Goal: Information Seeking & Learning: Learn about a topic

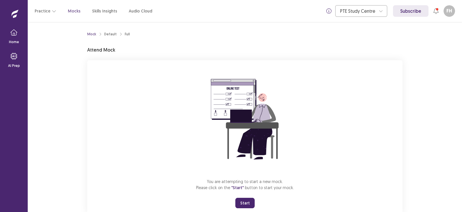
drag, startPoint x: 176, startPoint y: 9, endPoint x: 275, endPoint y: 34, distance: 101.4
click at [275, 34] on div "Mock Default Full Attend Mock You are attempting to start a new mock. Please cl…" at bounding box center [245, 122] width 316 height 186
drag, startPoint x: 240, startPoint y: 205, endPoint x: 240, endPoint y: 236, distance: 31.8
click at [240, 205] on button "Start" at bounding box center [245, 202] width 19 height 10
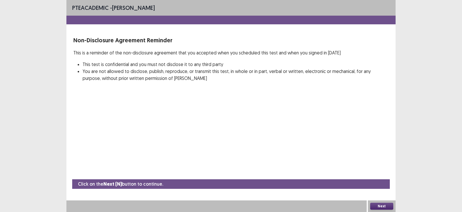
click at [382, 207] on button "Next" at bounding box center [382, 205] width 23 height 7
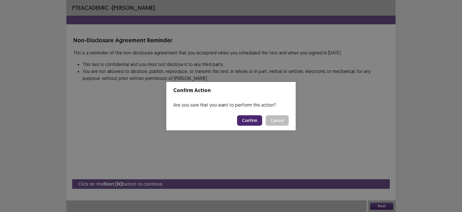
click at [246, 122] on button "Confirm" at bounding box center [249, 120] width 25 height 10
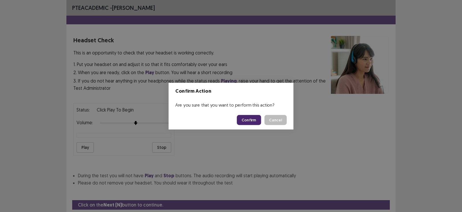
scroll to position [17, 0]
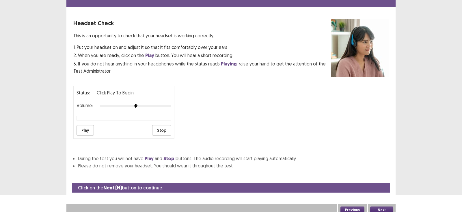
click at [85, 127] on button "Play" at bounding box center [85, 130] width 17 height 10
click at [380, 206] on button "Next" at bounding box center [382, 209] width 23 height 7
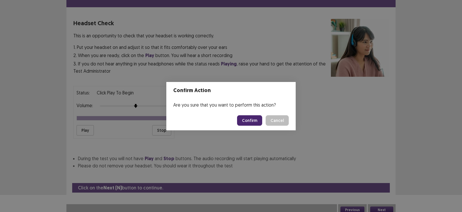
click at [250, 118] on button "Confirm" at bounding box center [249, 120] width 25 height 10
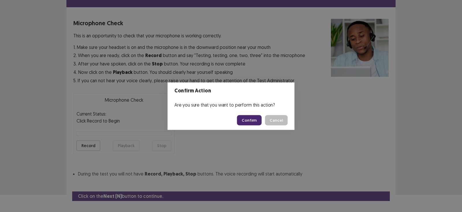
scroll to position [27, 0]
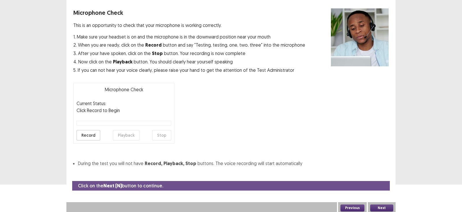
click at [82, 135] on button "Record" at bounding box center [89, 135] width 24 height 10
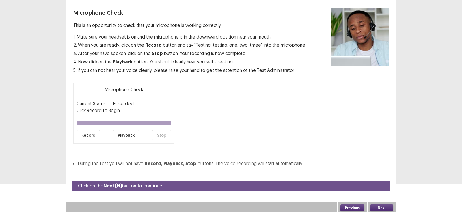
click at [118, 134] on button "Playback" at bounding box center [126, 135] width 27 height 10
click at [84, 136] on button "Record" at bounding box center [89, 135] width 24 height 10
click at [158, 135] on button "Stop" at bounding box center [161, 135] width 19 height 10
click at [135, 135] on button "Playback" at bounding box center [126, 135] width 27 height 10
click at [382, 205] on button "Next" at bounding box center [382, 207] width 23 height 7
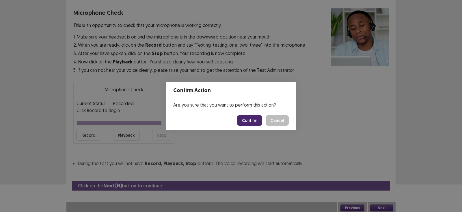
click at [253, 117] on button "Confirm" at bounding box center [249, 120] width 25 height 10
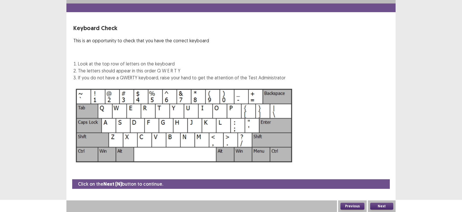
scroll to position [12, 0]
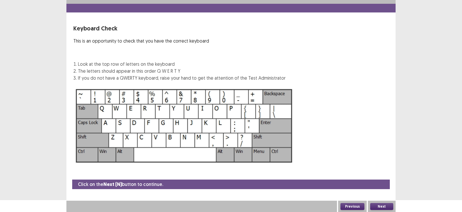
click at [380, 204] on button "Next" at bounding box center [382, 206] width 23 height 7
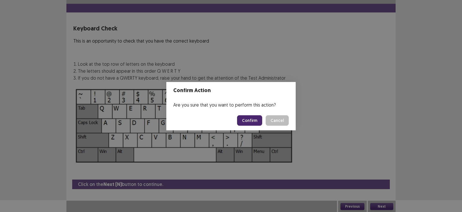
click at [249, 122] on button "Confirm" at bounding box center [249, 120] width 25 height 10
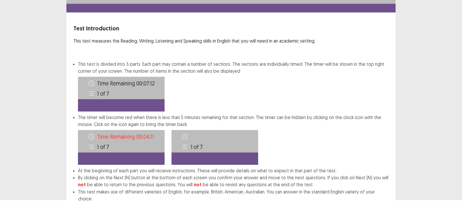
scroll to position [41, 0]
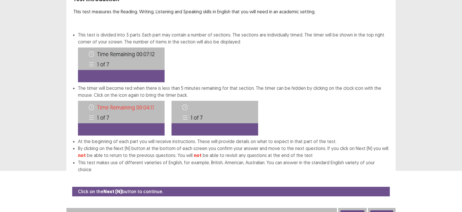
click at [383, 210] on button "Next" at bounding box center [382, 213] width 23 height 7
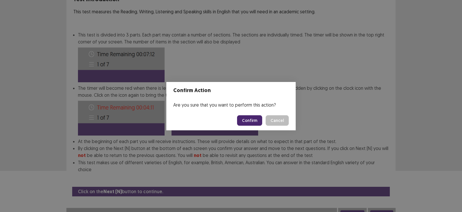
click at [245, 119] on button "Confirm" at bounding box center [249, 120] width 25 height 10
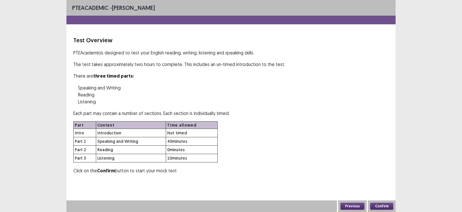
scroll to position [0, 0]
click at [379, 203] on button "Confirm" at bounding box center [382, 205] width 23 height 7
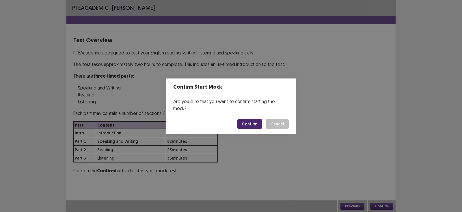
click at [248, 122] on button "Confirm" at bounding box center [249, 124] width 25 height 10
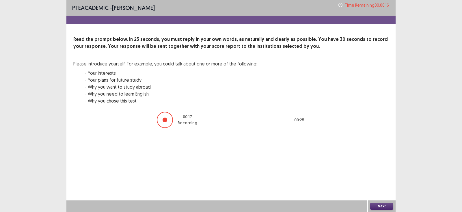
click at [382, 209] on button "Next" at bounding box center [382, 205] width 23 height 7
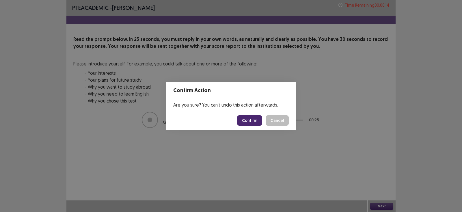
click at [245, 118] on button "Confirm" at bounding box center [249, 120] width 25 height 10
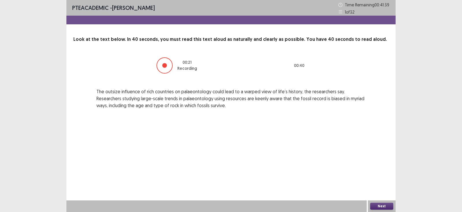
click at [245, 118] on div "PTE academic - farheen hossain Time Remaining 00 : 41 : 39 1 of 32 Look at the …" at bounding box center [230, 60] width 329 height 120
click at [385, 205] on button "Next" at bounding box center [382, 205] width 23 height 7
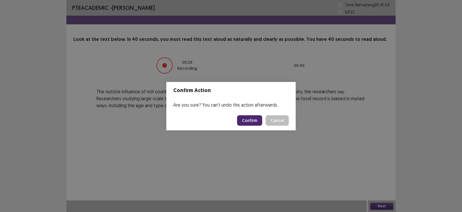
click at [251, 124] on button "Confirm" at bounding box center [249, 120] width 25 height 10
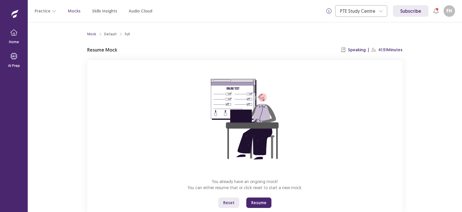
click at [257, 201] on button "Resume" at bounding box center [259, 202] width 25 height 10
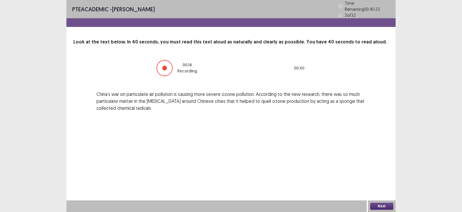
click at [380, 204] on button "Next" at bounding box center [382, 205] width 23 height 7
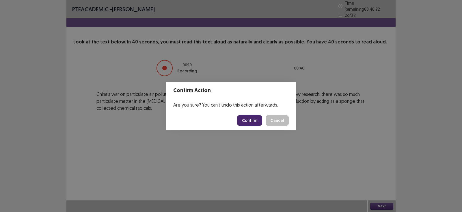
click at [257, 122] on button "Confirm" at bounding box center [249, 120] width 25 height 10
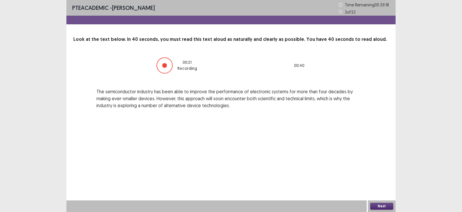
click at [375, 206] on button "Next" at bounding box center [382, 205] width 23 height 7
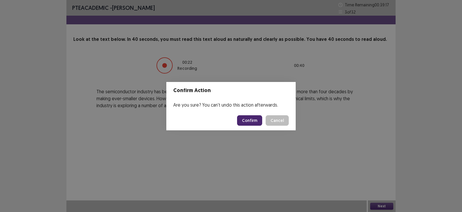
click at [249, 121] on button "Confirm" at bounding box center [249, 120] width 25 height 10
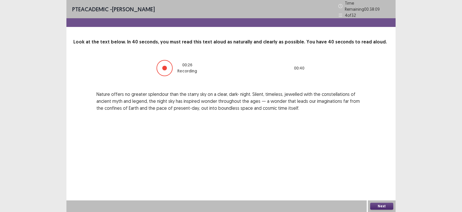
click at [386, 204] on button "Next" at bounding box center [382, 205] width 23 height 7
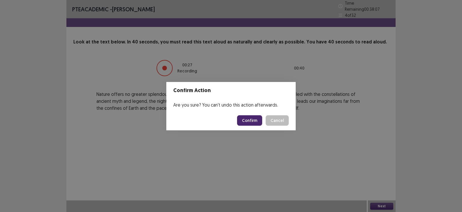
click at [244, 122] on button "Confirm" at bounding box center [249, 120] width 25 height 10
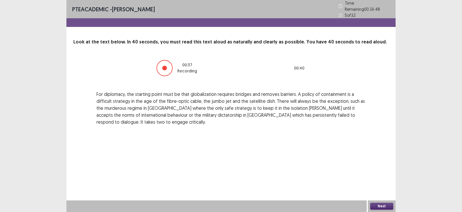
click at [379, 205] on button "Next" at bounding box center [382, 205] width 23 height 7
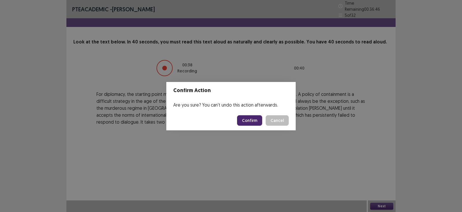
click at [244, 119] on button "Confirm" at bounding box center [249, 120] width 25 height 10
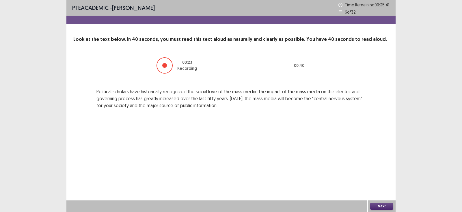
click at [374, 203] on button "Next" at bounding box center [382, 205] width 23 height 7
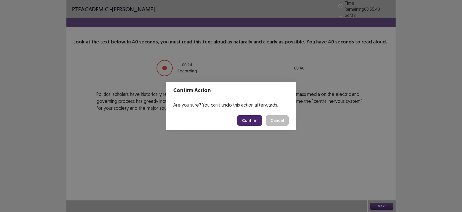
click at [256, 118] on button "Confirm" at bounding box center [249, 120] width 25 height 10
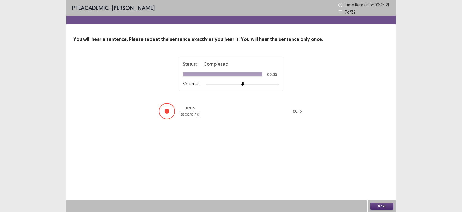
click at [376, 206] on button "Next" at bounding box center [382, 205] width 23 height 7
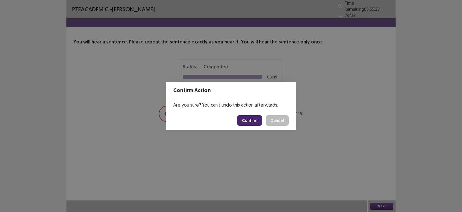
click at [260, 117] on button "Confirm" at bounding box center [249, 120] width 25 height 10
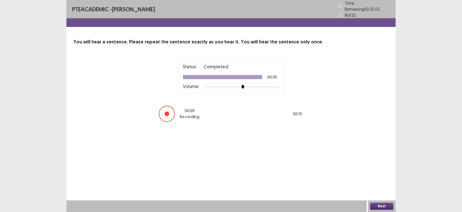
click at [377, 207] on button "Next" at bounding box center [382, 205] width 23 height 7
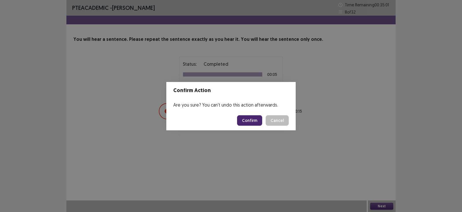
click at [249, 116] on button "Confirm" at bounding box center [249, 120] width 25 height 10
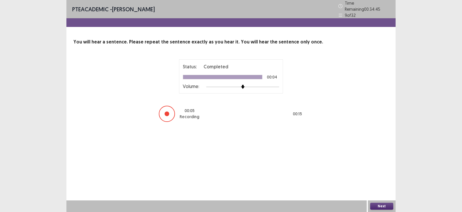
click at [382, 204] on button "Next" at bounding box center [382, 205] width 23 height 7
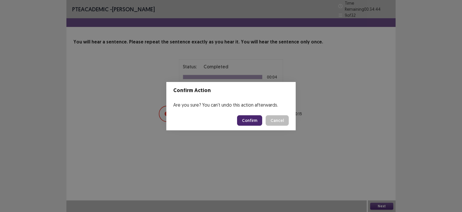
click at [250, 121] on button "Confirm" at bounding box center [249, 120] width 25 height 10
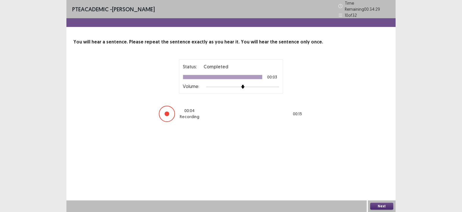
click at [379, 206] on button "Next" at bounding box center [382, 205] width 23 height 7
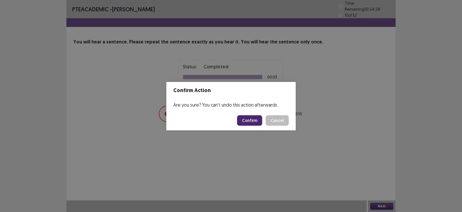
click at [255, 118] on button "Confirm" at bounding box center [249, 120] width 25 height 10
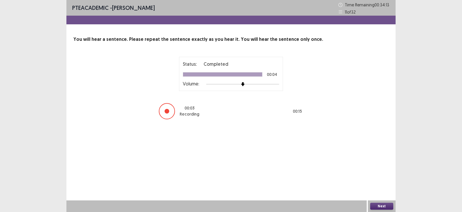
click at [379, 206] on button "Next" at bounding box center [382, 205] width 23 height 7
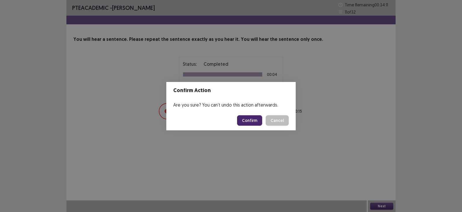
click at [253, 117] on button "Confirm" at bounding box center [249, 120] width 25 height 10
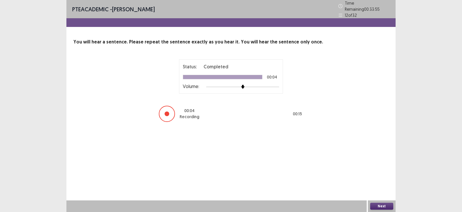
click at [377, 204] on button "Next" at bounding box center [382, 205] width 23 height 7
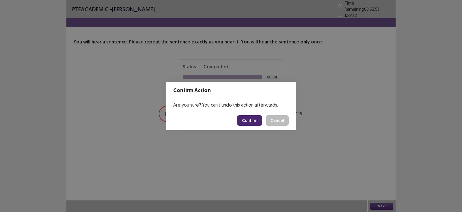
click at [250, 119] on button "Confirm" at bounding box center [249, 120] width 25 height 10
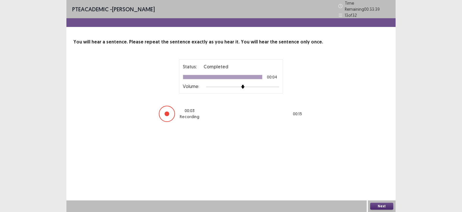
click at [377, 206] on button "Next" at bounding box center [382, 205] width 23 height 7
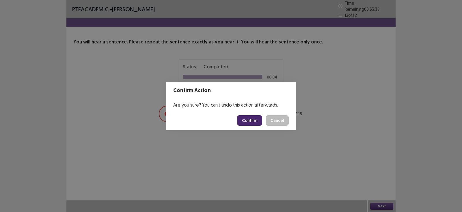
click at [256, 116] on button "Confirm" at bounding box center [249, 120] width 25 height 10
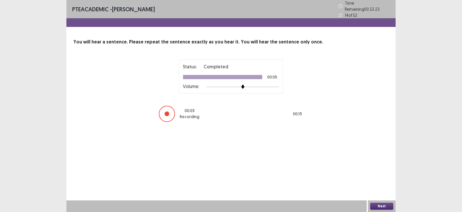
click at [376, 204] on button "Next" at bounding box center [382, 205] width 23 height 7
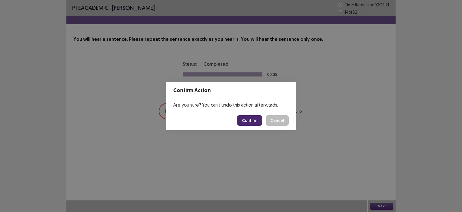
click at [253, 119] on button "Confirm" at bounding box center [249, 120] width 25 height 10
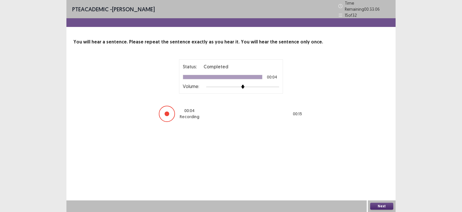
click at [379, 207] on button "Next" at bounding box center [382, 205] width 23 height 7
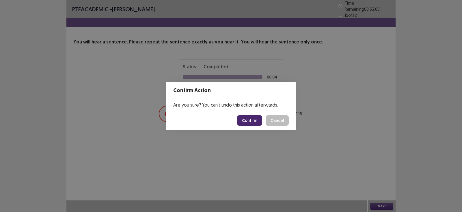
click at [245, 119] on button "Confirm" at bounding box center [249, 120] width 25 height 10
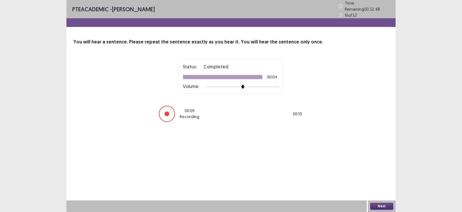
click at [374, 204] on button "Next" at bounding box center [382, 205] width 23 height 7
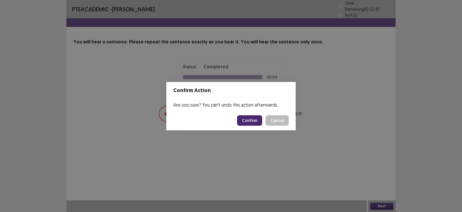
click at [255, 120] on button "Confirm" at bounding box center [249, 120] width 25 height 10
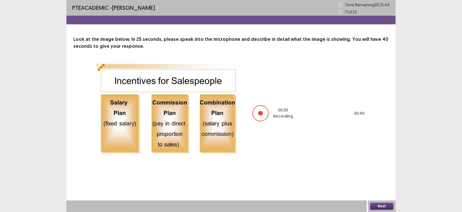
click at [371, 204] on button "Next" at bounding box center [382, 205] width 23 height 7
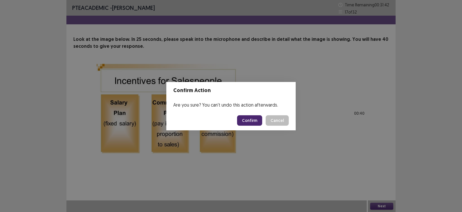
click at [248, 120] on button "Confirm" at bounding box center [249, 120] width 25 height 10
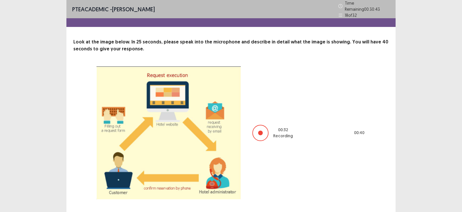
click at [356, 99] on div "00 : 32 Recording 00 : 40" at bounding box center [231, 132] width 269 height 133
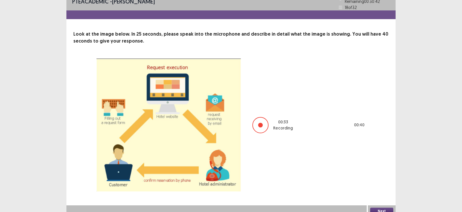
scroll to position [10, 0]
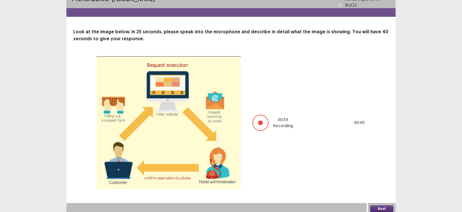
click at [382, 205] on button "Next" at bounding box center [382, 208] width 23 height 7
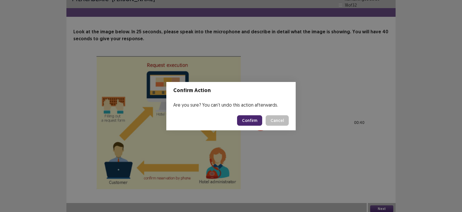
click at [254, 121] on button "Confirm" at bounding box center [249, 120] width 25 height 10
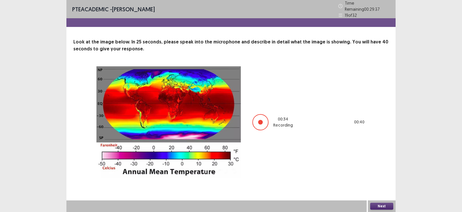
click at [379, 204] on button "Next" at bounding box center [382, 205] width 23 height 7
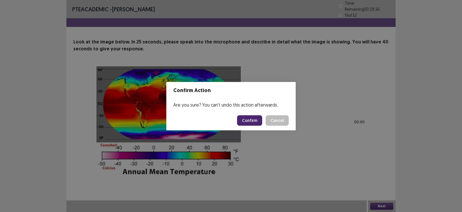
click at [257, 118] on button "Confirm" at bounding box center [249, 120] width 25 height 10
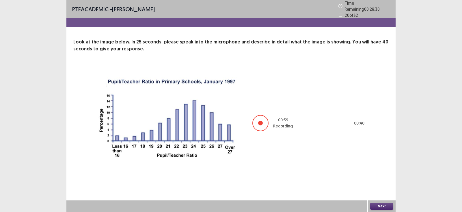
click at [379, 205] on button "Next" at bounding box center [382, 205] width 23 height 7
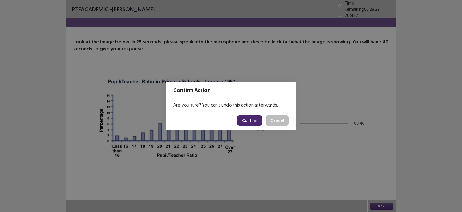
click at [256, 116] on button "Confirm" at bounding box center [249, 120] width 25 height 10
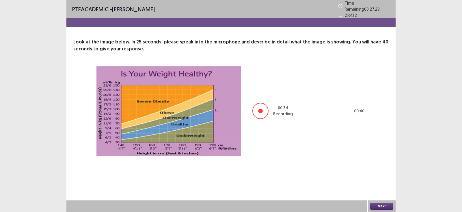
click at [380, 204] on button "Next" at bounding box center [382, 205] width 23 height 7
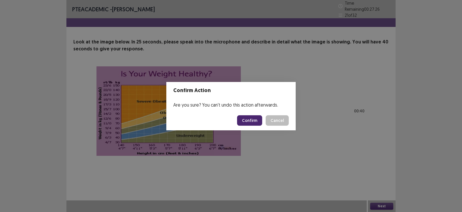
click at [253, 119] on button "Confirm" at bounding box center [249, 120] width 25 height 10
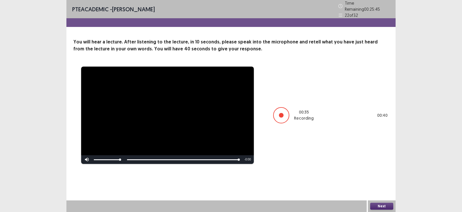
click at [379, 208] on button "Next" at bounding box center [382, 205] width 23 height 7
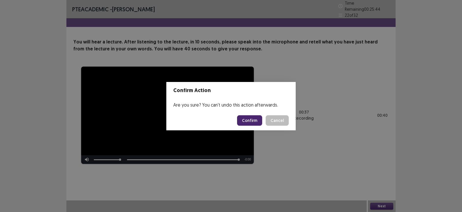
click at [242, 121] on button "Confirm" at bounding box center [249, 120] width 25 height 10
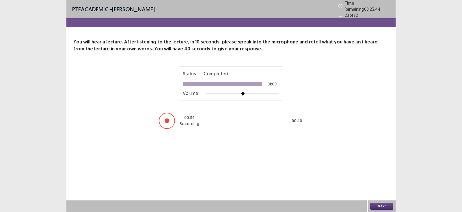
click at [385, 207] on button "Next" at bounding box center [382, 205] width 23 height 7
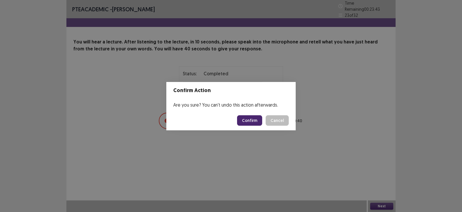
click at [247, 116] on button "Confirm" at bounding box center [249, 120] width 25 height 10
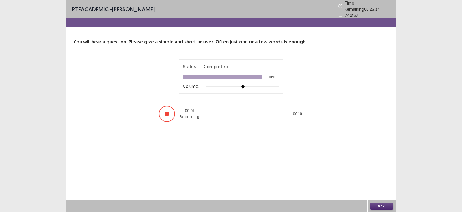
click at [379, 203] on button "Next" at bounding box center [382, 205] width 23 height 7
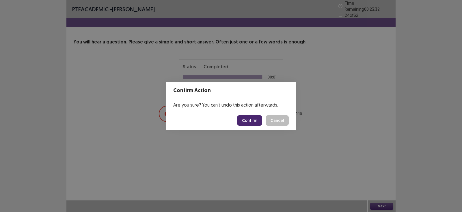
click at [260, 118] on button "Confirm" at bounding box center [249, 120] width 25 height 10
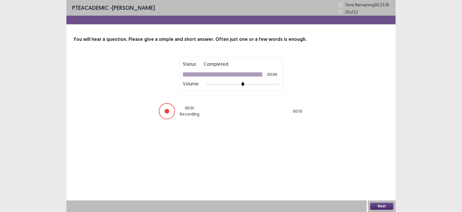
click at [382, 204] on button "Next" at bounding box center [382, 205] width 23 height 7
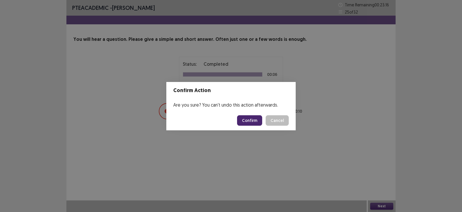
click at [249, 123] on button "Confirm" at bounding box center [249, 120] width 25 height 10
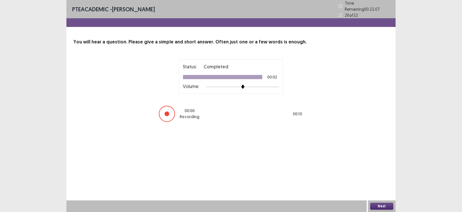
click at [378, 204] on button "Next" at bounding box center [382, 205] width 23 height 7
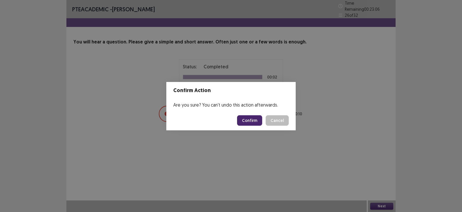
click at [251, 120] on button "Confirm" at bounding box center [249, 120] width 25 height 10
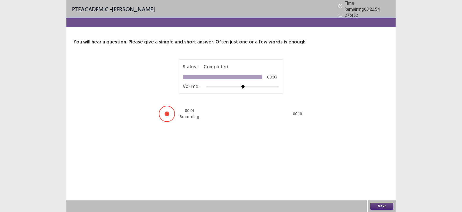
click at [376, 206] on button "Next" at bounding box center [382, 205] width 23 height 7
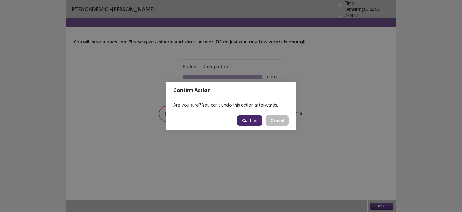
click at [251, 118] on button "Confirm" at bounding box center [249, 120] width 25 height 10
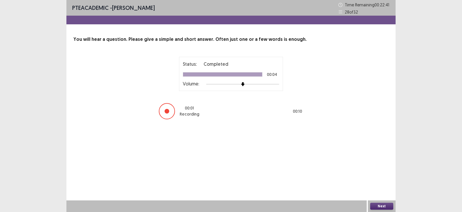
click at [377, 205] on button "Next" at bounding box center [382, 205] width 23 height 7
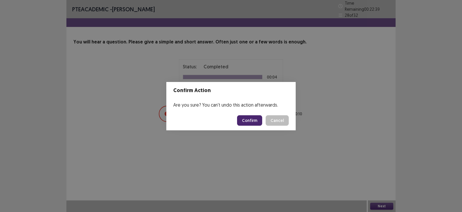
click at [245, 123] on button "Confirm" at bounding box center [249, 120] width 25 height 10
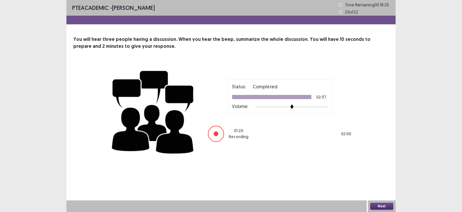
click at [377, 202] on button "Next" at bounding box center [382, 205] width 23 height 7
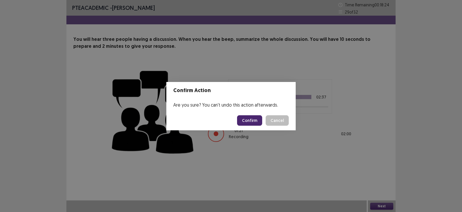
click at [253, 116] on button "Confirm" at bounding box center [249, 120] width 25 height 10
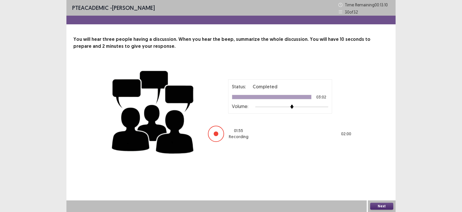
click at [383, 206] on button "Next" at bounding box center [382, 205] width 23 height 7
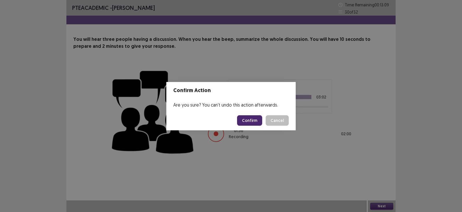
click at [256, 117] on button "Confirm" at bounding box center [249, 120] width 25 height 10
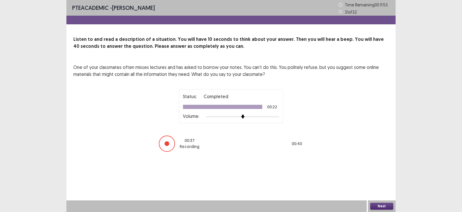
click at [384, 203] on button "Next" at bounding box center [382, 205] width 23 height 7
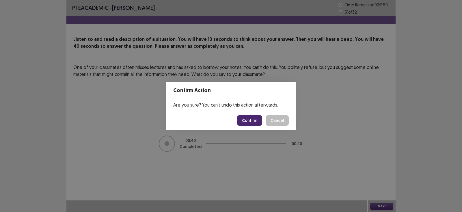
click at [254, 118] on button "Confirm" at bounding box center [249, 120] width 25 height 10
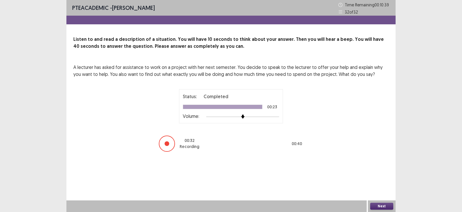
click at [379, 205] on button "Next" at bounding box center [382, 205] width 23 height 7
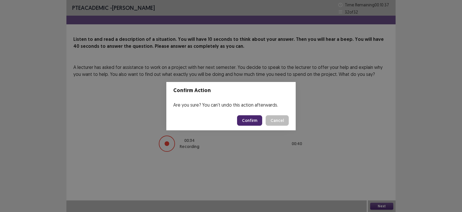
click at [250, 118] on button "Confirm" at bounding box center [249, 120] width 25 height 10
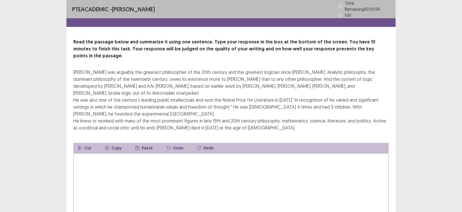
click at [129, 156] on textarea at bounding box center [231, 185] width 316 height 64
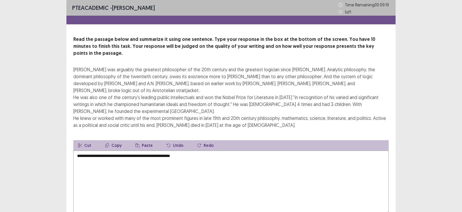
click at [157, 150] on textarea "**********" at bounding box center [231, 182] width 316 height 64
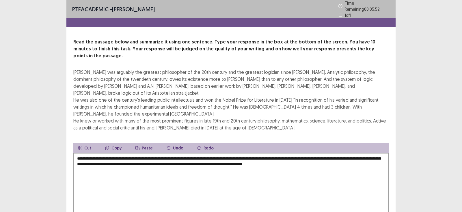
drag, startPoint x: 275, startPoint y: 146, endPoint x: 270, endPoint y: 171, distance: 25.3
click at [270, 171] on textarea "**********" at bounding box center [231, 185] width 316 height 64
click at [273, 153] on textarea "**********" at bounding box center [231, 185] width 316 height 64
click at [353, 153] on textarea "**********" at bounding box center [231, 185] width 316 height 64
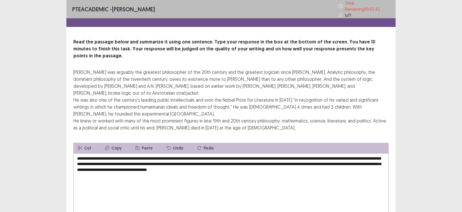
click at [104, 153] on textarea "**********" at bounding box center [231, 185] width 316 height 64
click at [169, 153] on textarea "**********" at bounding box center [231, 185] width 316 height 64
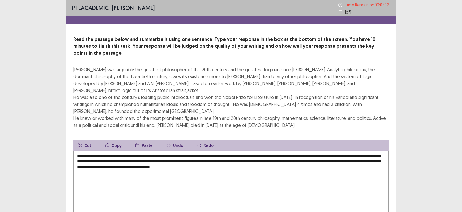
click at [256, 150] on textarea "**********" at bounding box center [231, 182] width 316 height 64
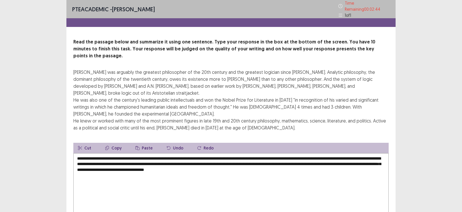
click at [358, 153] on textarea "**********" at bounding box center [231, 185] width 316 height 64
click at [112, 153] on textarea "**********" at bounding box center [231, 185] width 316 height 64
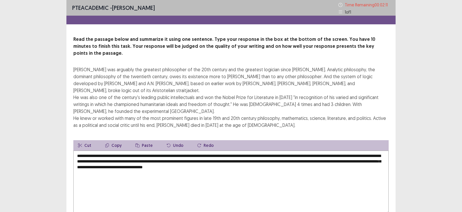
click at [287, 150] on textarea "**********" at bounding box center [231, 182] width 316 height 64
click at [136, 154] on textarea "**********" at bounding box center [231, 182] width 316 height 64
click at [158, 155] on textarea "**********" at bounding box center [231, 182] width 316 height 64
click at [225, 152] on textarea "**********" at bounding box center [231, 182] width 316 height 64
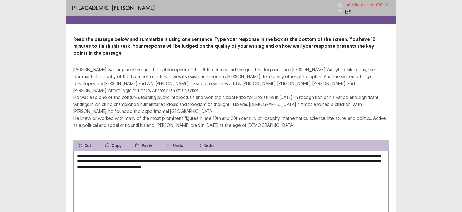
click at [324, 157] on textarea "**********" at bounding box center [231, 182] width 316 height 64
click at [392, 154] on div "Read the passage below and summarize it using one sentence. Type your response …" at bounding box center [230, 130] width 329 height 188
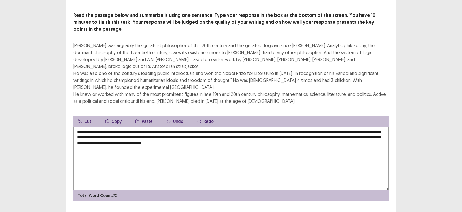
scroll to position [24, 0]
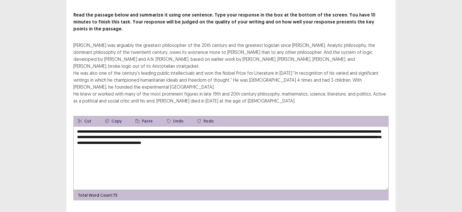
click at [282, 126] on textarea "**********" at bounding box center [231, 158] width 316 height 64
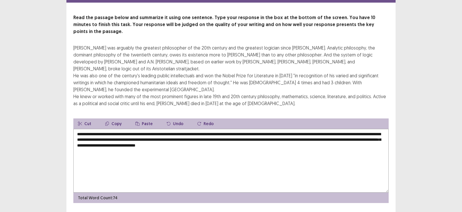
click at [330, 129] on textarea "**********" at bounding box center [231, 161] width 316 height 64
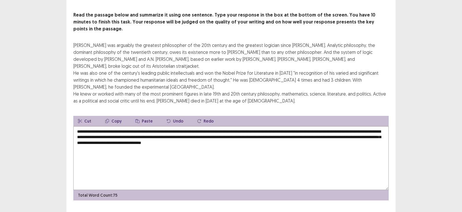
type textarea "**********"
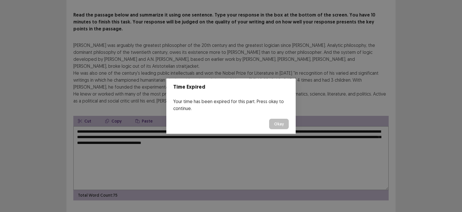
click at [273, 126] on button "Okay" at bounding box center [279, 124] width 20 height 10
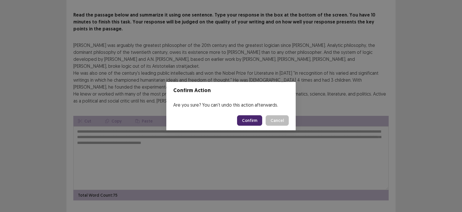
click at [257, 119] on button "Confirm" at bounding box center [249, 120] width 25 height 10
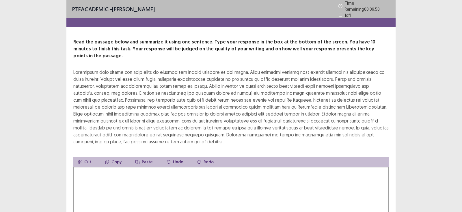
click at [123, 169] on textarea at bounding box center [231, 199] width 316 height 64
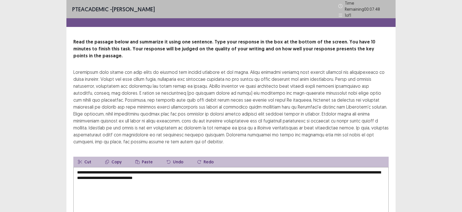
click at [71, 142] on div "**********" at bounding box center [230, 139] width 329 height 202
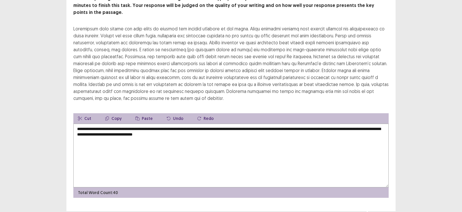
scroll to position [45, 0]
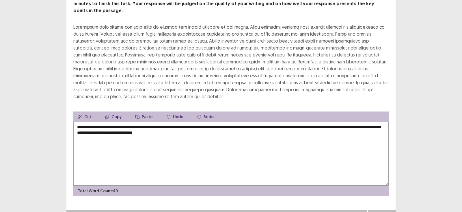
click at [214, 124] on textarea "**********" at bounding box center [231, 154] width 316 height 64
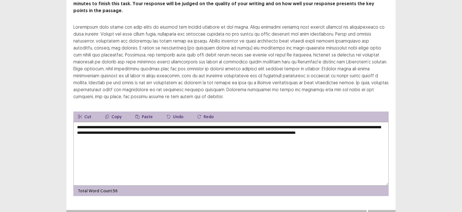
click at [212, 123] on textarea "**********" at bounding box center [231, 154] width 316 height 64
click at [129, 130] on textarea "**********" at bounding box center [231, 154] width 316 height 64
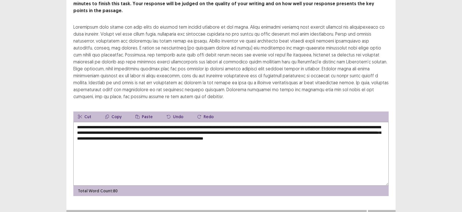
click at [348, 127] on textarea "**********" at bounding box center [231, 154] width 316 height 64
click at [379, 127] on textarea "**********" at bounding box center [231, 154] width 316 height 64
drag, startPoint x: 145, startPoint y: 123, endPoint x: 123, endPoint y: 124, distance: 21.7
click at [123, 124] on textarea "**********" at bounding box center [231, 154] width 316 height 64
drag, startPoint x: 301, startPoint y: 124, endPoint x: 223, endPoint y: 124, distance: 77.8
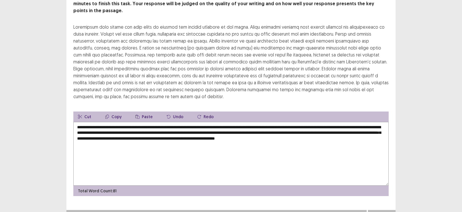
click at [223, 124] on textarea "**********" at bounding box center [231, 154] width 316 height 64
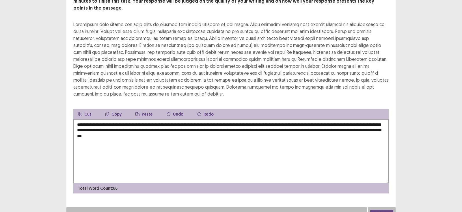
click at [199, 57] on div at bounding box center [231, 59] width 316 height 76
drag, startPoint x: 195, startPoint y: 59, endPoint x: 242, endPoint y: 60, distance: 47.4
click at [242, 60] on div at bounding box center [231, 59] width 316 height 76
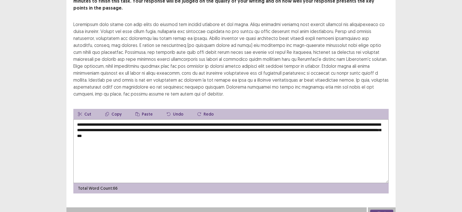
click at [334, 123] on textarea "**********" at bounding box center [231, 151] width 316 height 64
click at [363, 124] on textarea "**********" at bounding box center [231, 151] width 316 height 64
click at [243, 131] on textarea "**********" at bounding box center [231, 151] width 316 height 64
type textarea "**********"
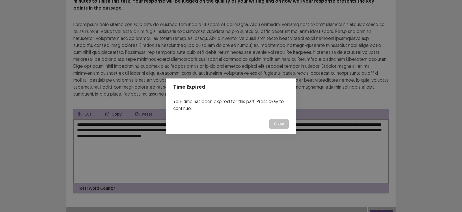
click at [269, 119] on button "Okay" at bounding box center [279, 124] width 20 height 10
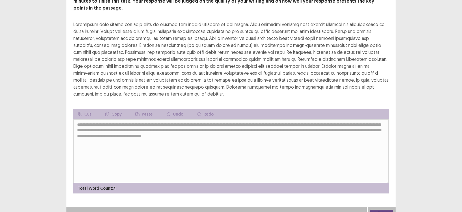
click at [384, 209] on button "Next" at bounding box center [382, 212] width 23 height 7
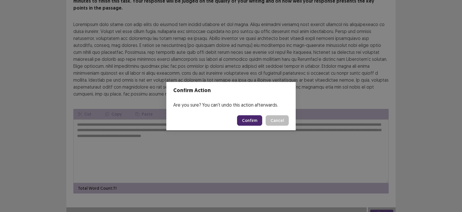
click at [251, 122] on button "Confirm" at bounding box center [249, 120] width 25 height 10
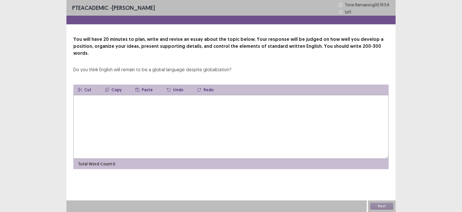
click at [169, 109] on textarea at bounding box center [231, 127] width 316 height 64
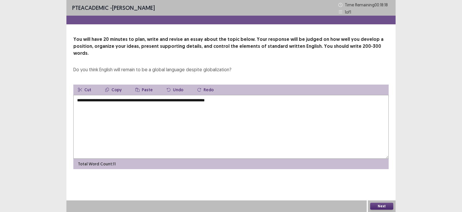
click at [222, 95] on textarea "**********" at bounding box center [231, 127] width 316 height 64
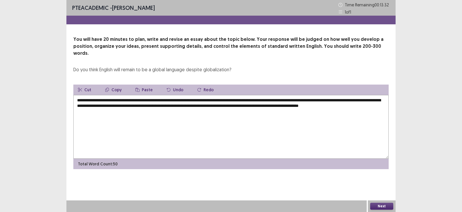
click at [122, 107] on textarea "**********" at bounding box center [231, 127] width 316 height 64
paste textarea "**"
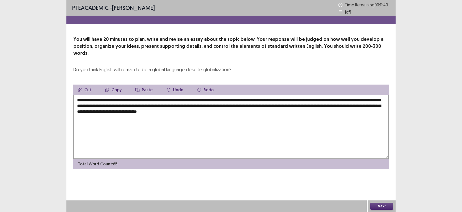
click at [284, 99] on textarea "**********" at bounding box center [231, 127] width 316 height 64
click at [332, 107] on textarea "**********" at bounding box center [231, 127] width 316 height 64
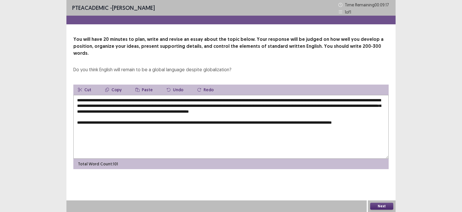
click at [376, 117] on textarea "**********" at bounding box center [231, 127] width 316 height 64
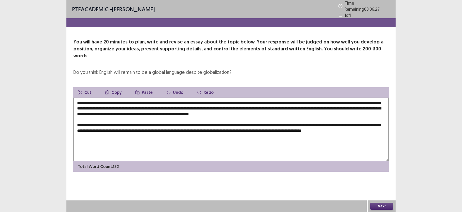
click at [92, 126] on textarea "**********" at bounding box center [231, 129] width 316 height 64
click at [138, 128] on textarea "**********" at bounding box center [231, 129] width 316 height 64
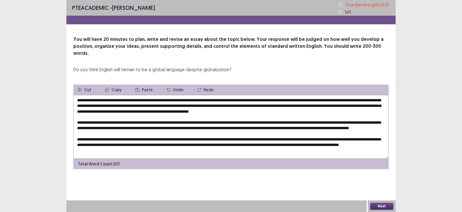
click at [201, 143] on textarea at bounding box center [231, 127] width 316 height 64
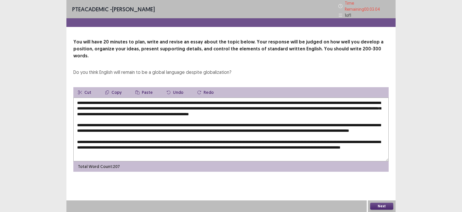
click at [121, 142] on textarea at bounding box center [231, 129] width 316 height 64
click at [144, 149] on textarea at bounding box center [231, 129] width 316 height 64
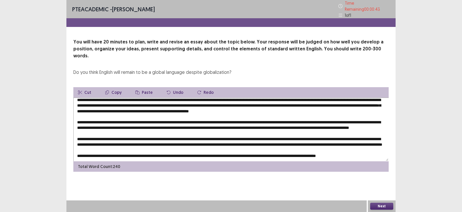
scroll to position [2, 0]
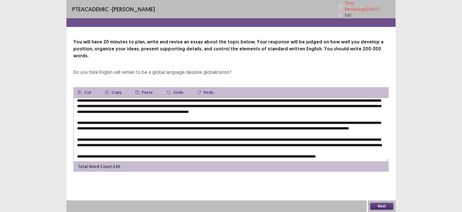
click at [199, 124] on textarea at bounding box center [231, 129] width 316 height 64
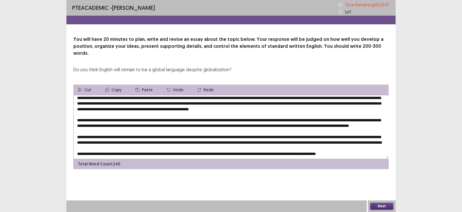
scroll to position [11, 0]
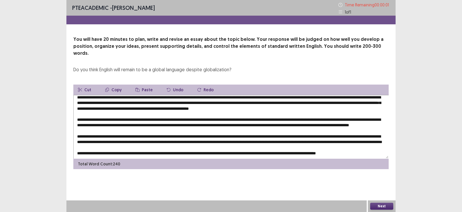
type textarea "**********"
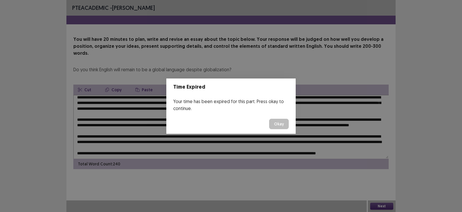
click at [280, 126] on button "Okay" at bounding box center [279, 124] width 20 height 10
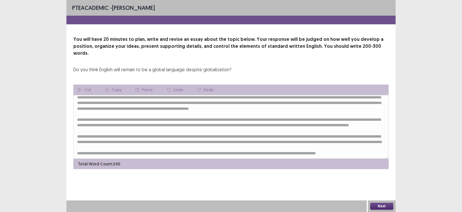
click at [377, 205] on button "Next" at bounding box center [382, 205] width 23 height 7
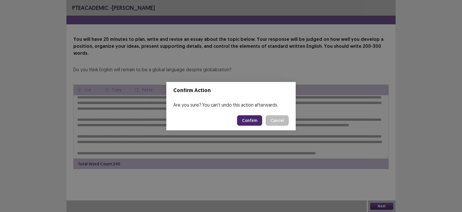
click at [247, 118] on button "Confirm" at bounding box center [249, 120] width 25 height 10
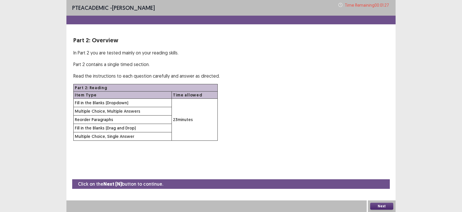
click at [379, 207] on button "Next" at bounding box center [382, 205] width 23 height 7
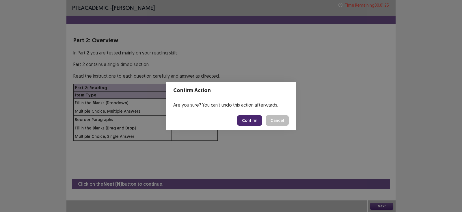
click at [247, 119] on button "Confirm" at bounding box center [249, 120] width 25 height 10
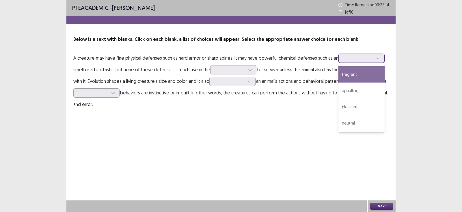
click at [356, 60] on div at bounding box center [359, 57] width 30 height 5
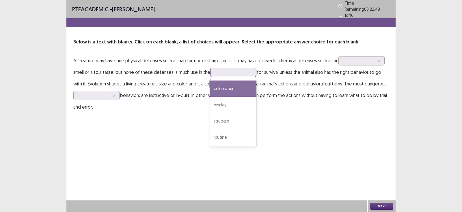
click at [246, 70] on div at bounding box center [250, 72] width 9 height 9
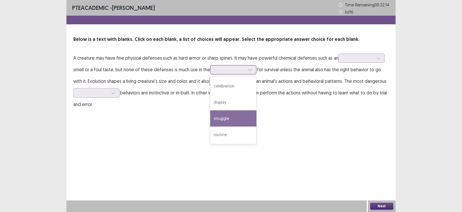
click at [237, 112] on div "struggle" at bounding box center [233, 118] width 46 height 16
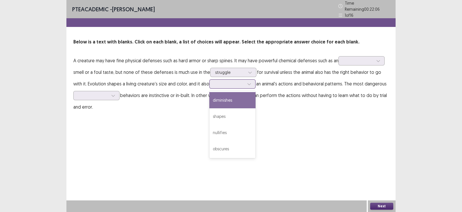
click at [249, 83] on icon at bounding box center [249, 84] width 4 height 4
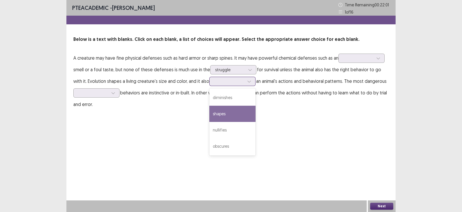
click at [237, 115] on div "shapes" at bounding box center [233, 113] width 46 height 16
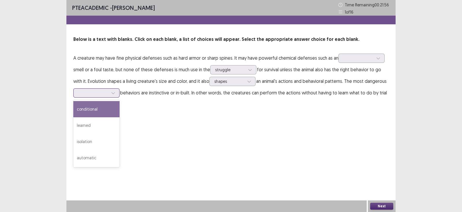
click at [108, 91] on div at bounding box center [93, 92] width 30 height 5
click at [108, 109] on div "conditional" at bounding box center [96, 109] width 46 height 16
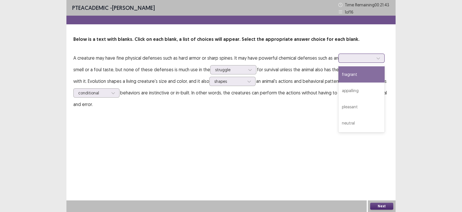
click at [373, 58] on div at bounding box center [359, 57] width 30 height 5
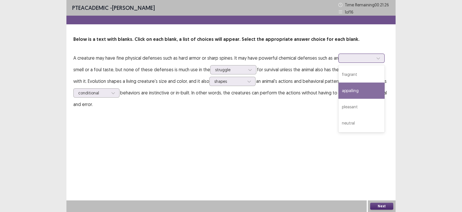
click at [348, 91] on div "appalling" at bounding box center [362, 90] width 46 height 16
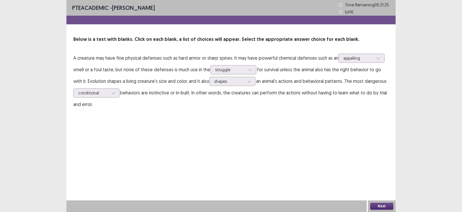
click at [374, 202] on button "Next" at bounding box center [382, 205] width 23 height 7
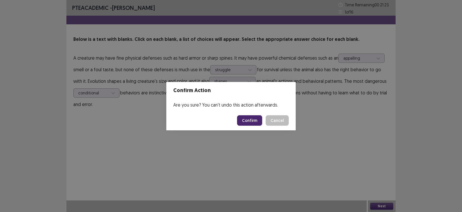
click at [246, 119] on button "Confirm" at bounding box center [249, 120] width 25 height 10
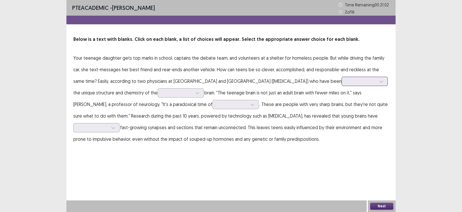
click at [356, 85] on div at bounding box center [365, 81] width 46 height 9
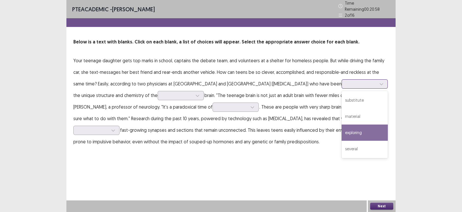
click at [342, 129] on div "exploring" at bounding box center [365, 132] width 46 height 16
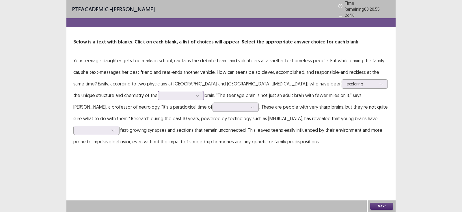
click at [184, 93] on div at bounding box center [178, 94] width 30 height 5
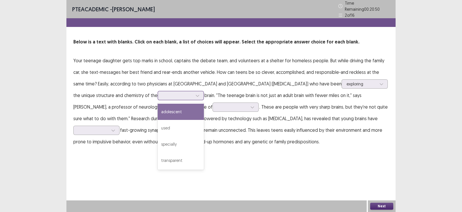
click at [173, 108] on div "adolescent" at bounding box center [181, 111] width 46 height 16
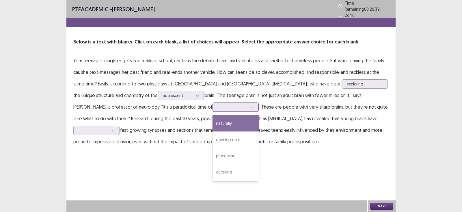
click at [223, 104] on div at bounding box center [233, 106] width 30 height 5
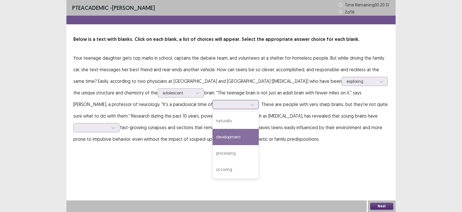
click at [225, 138] on div "development" at bounding box center [236, 137] width 46 height 16
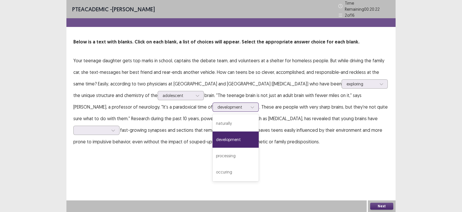
click at [227, 104] on div at bounding box center [233, 106] width 30 height 5
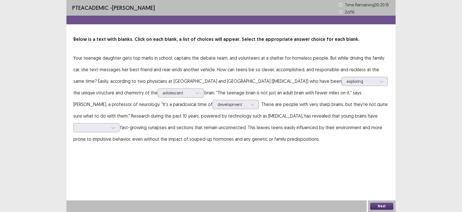
click at [353, 108] on p "Your teenage daughter gets top marks in school, captains the debate team, and v…" at bounding box center [231, 98] width 316 height 92
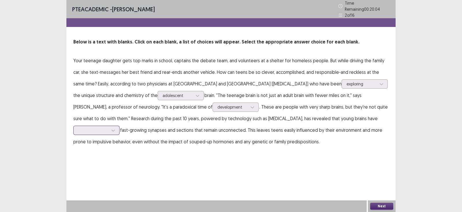
click at [115, 129] on icon at bounding box center [113, 130] width 4 height 4
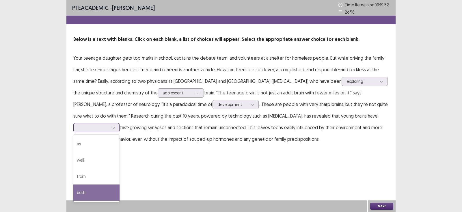
click at [120, 190] on div "both" at bounding box center [96, 192] width 46 height 16
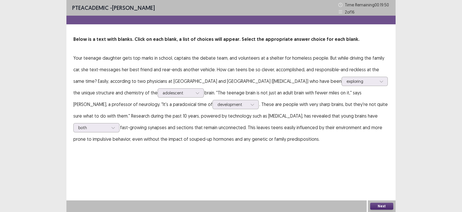
click at [386, 203] on button "Next" at bounding box center [382, 205] width 23 height 7
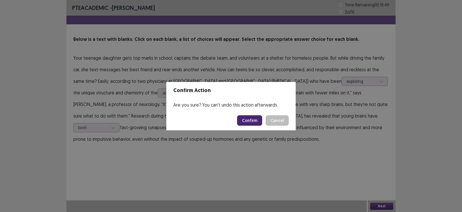
click at [257, 118] on button "Confirm" at bounding box center [249, 120] width 25 height 10
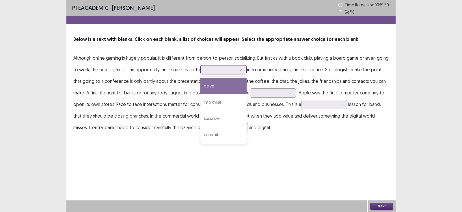
click at [241, 70] on icon at bounding box center [240, 70] width 3 height 2
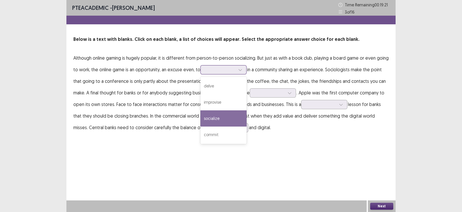
click at [229, 118] on div "socialize" at bounding box center [224, 118] width 46 height 16
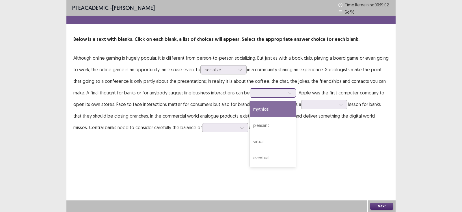
click at [289, 93] on icon at bounding box center [290, 93] width 4 height 4
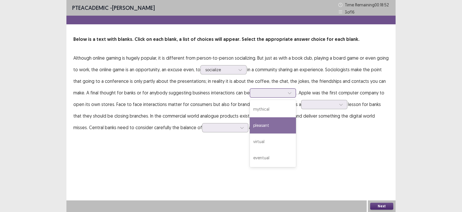
click at [275, 128] on div "pleasant" at bounding box center [273, 125] width 46 height 16
click at [283, 93] on div at bounding box center [270, 92] width 30 height 5
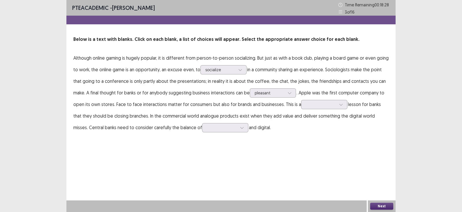
click at [322, 138] on div "PTE academic - [PERSON_NAME] Time Remaining 00 : 18 : 28 3 of 16 Below is a tex…" at bounding box center [230, 72] width 329 height 145
click at [283, 92] on div at bounding box center [270, 92] width 30 height 5
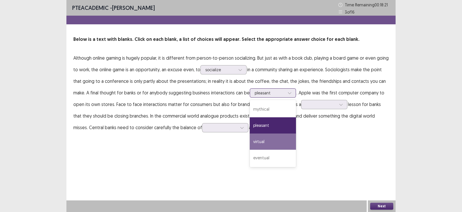
click at [258, 140] on div "virtual" at bounding box center [273, 141] width 46 height 16
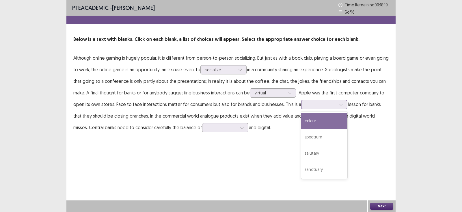
click at [339, 104] on icon at bounding box center [341, 104] width 4 height 4
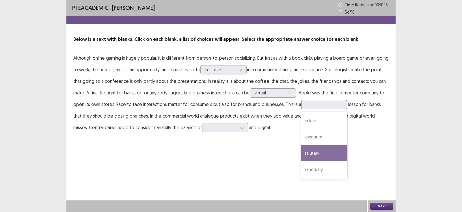
click at [329, 154] on div "salutary" at bounding box center [324, 153] width 46 height 16
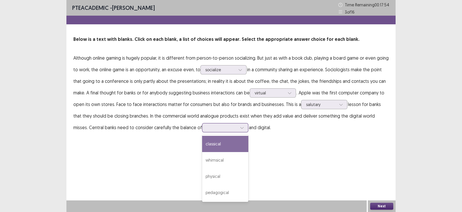
click at [240, 128] on icon at bounding box center [242, 127] width 4 height 4
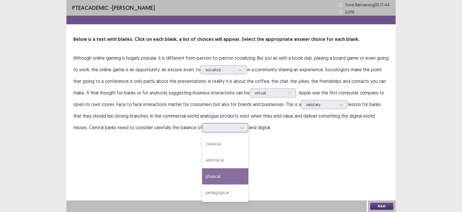
click at [209, 171] on div "physical" at bounding box center [225, 176] width 46 height 16
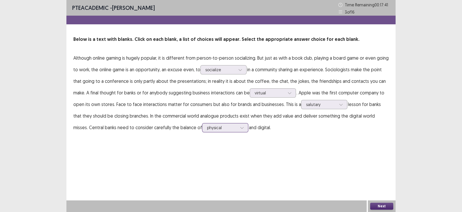
click at [238, 126] on div at bounding box center [242, 127] width 9 height 9
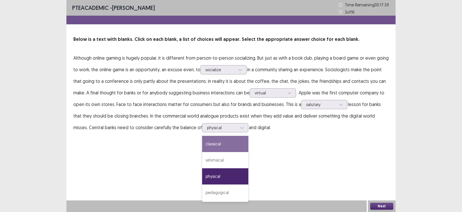
click at [286, 162] on div "PTE academic - [PERSON_NAME] Time Remaining 00 : 17 : 39 3 of 16 Below is a tex…" at bounding box center [230, 106] width 329 height 212
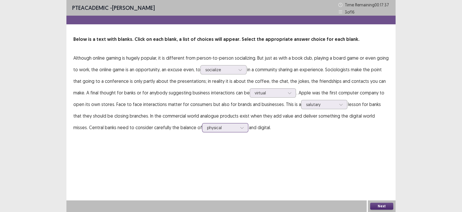
click at [240, 126] on icon at bounding box center [242, 127] width 4 height 4
click at [380, 207] on button "Next" at bounding box center [382, 205] width 23 height 7
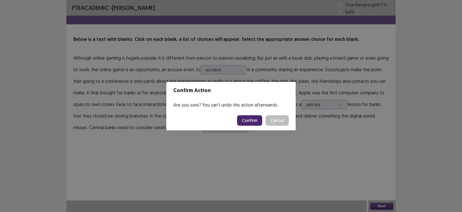
click at [246, 115] on button "Confirm" at bounding box center [249, 120] width 25 height 10
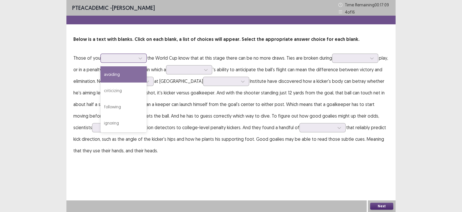
click at [142, 61] on div at bounding box center [140, 58] width 9 height 9
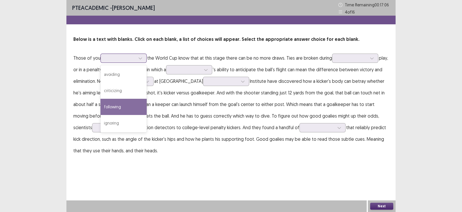
click at [134, 111] on div "following" at bounding box center [124, 107] width 46 height 16
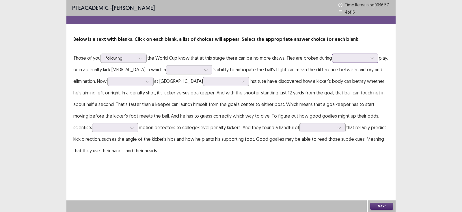
click at [373, 57] on icon at bounding box center [372, 58] width 4 height 4
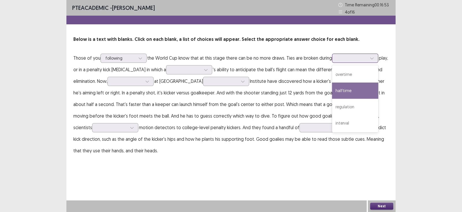
click at [357, 92] on div "halftime" at bounding box center [355, 90] width 46 height 16
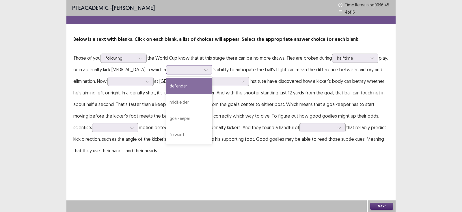
click at [202, 71] on div at bounding box center [206, 69] width 9 height 9
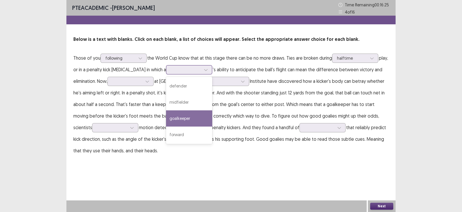
click at [179, 119] on div "goalkeeper" at bounding box center [189, 118] width 46 height 16
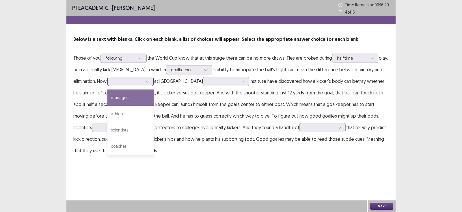
click at [143, 82] on div at bounding box center [127, 81] width 31 height 7
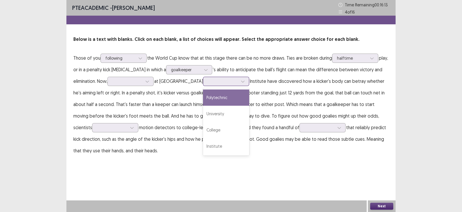
click at [241, 83] on icon at bounding box center [243, 81] width 4 height 4
click at [221, 99] on div "Polytechnic" at bounding box center [226, 97] width 46 height 16
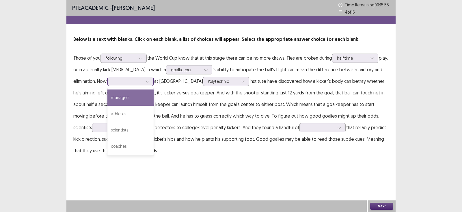
click at [148, 80] on icon at bounding box center [147, 81] width 4 height 4
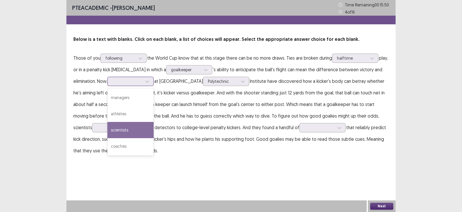
click at [131, 127] on div "scientists" at bounding box center [131, 130] width 46 height 16
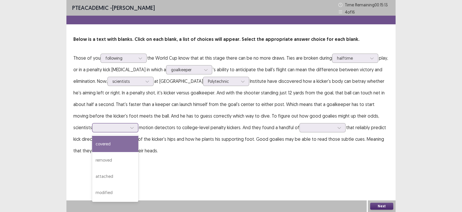
click at [130, 129] on icon at bounding box center [132, 127] width 4 height 4
click at [113, 148] on div "covered" at bounding box center [115, 144] width 46 height 16
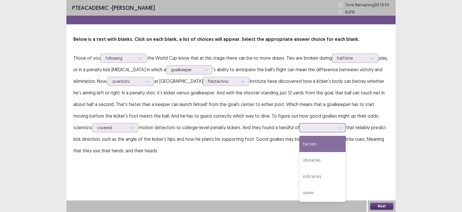
click at [315, 127] on div at bounding box center [320, 127] width 30 height 5
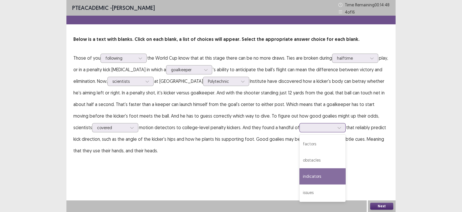
click at [309, 177] on div "indicators" at bounding box center [323, 176] width 46 height 16
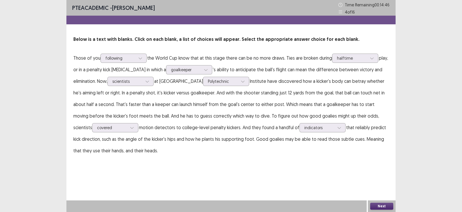
click at [373, 200] on div "Next" at bounding box center [382, 206] width 28 height 12
click at [374, 206] on button "Next" at bounding box center [382, 205] width 23 height 7
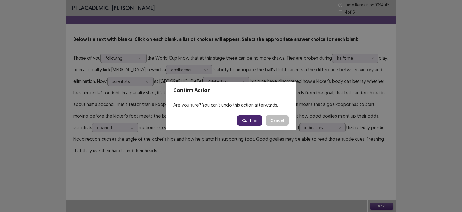
click at [264, 122] on div "Confirm Cancel" at bounding box center [263, 120] width 52 height 10
click at [259, 122] on button "Confirm" at bounding box center [249, 120] width 25 height 10
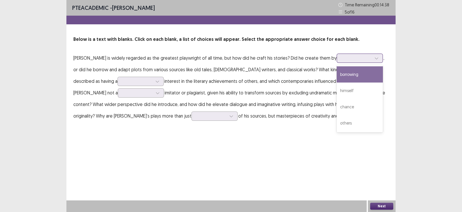
click at [375, 58] on icon at bounding box center [377, 58] width 4 height 4
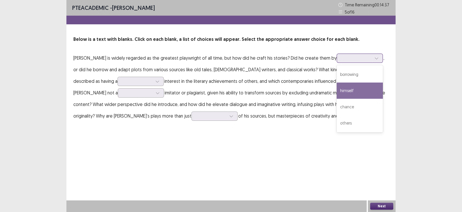
click at [353, 86] on div "himself" at bounding box center [360, 90] width 46 height 16
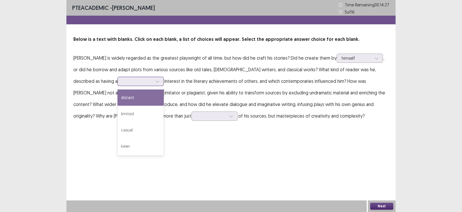
click at [123, 82] on div at bounding box center [138, 80] width 30 height 5
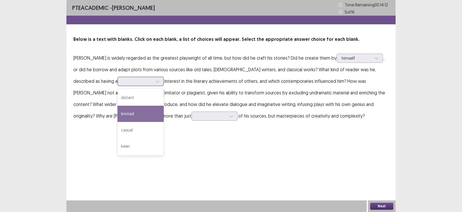
click at [118, 114] on div "limited" at bounding box center [141, 113] width 46 height 16
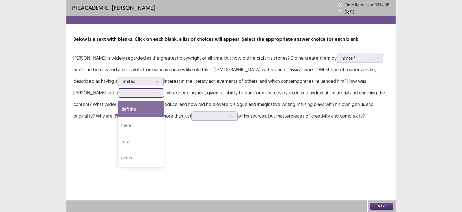
click at [123, 95] on div at bounding box center [138, 92] width 30 height 5
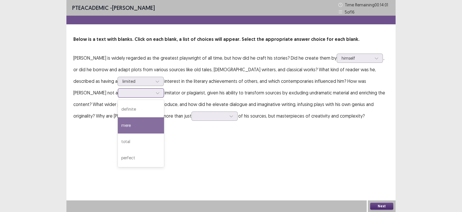
click at [118, 126] on div "mere" at bounding box center [141, 125] width 46 height 16
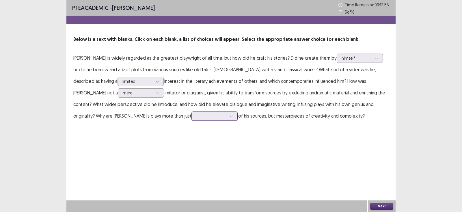
click at [227, 115] on div at bounding box center [231, 116] width 9 height 9
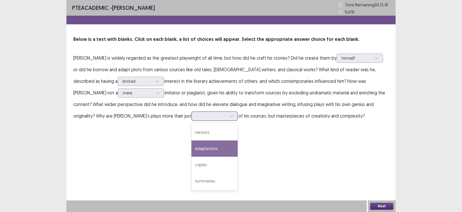
click at [192, 147] on div "adaptations" at bounding box center [215, 148] width 46 height 16
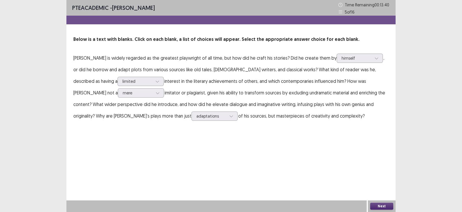
click at [379, 207] on button "Next" at bounding box center [382, 205] width 23 height 7
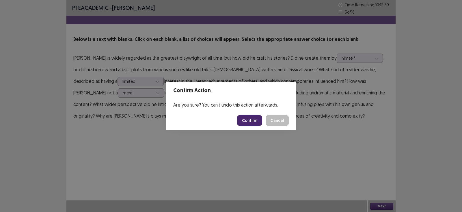
click at [251, 121] on button "Confirm" at bounding box center [249, 120] width 25 height 10
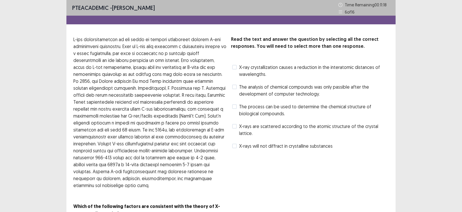
click at [286, 83] on div "The analysis of chemical compounds was only passible after the development of c…" at bounding box center [310, 90] width 158 height 16
click at [284, 90] on span "The analysis of chemical compounds was only passible after the development of c…" at bounding box center [314, 90] width 150 height 14
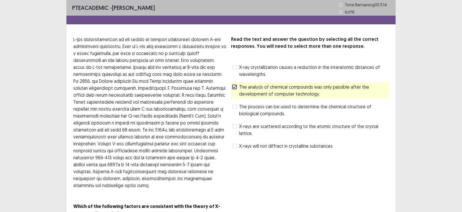
scroll to position [30, 0]
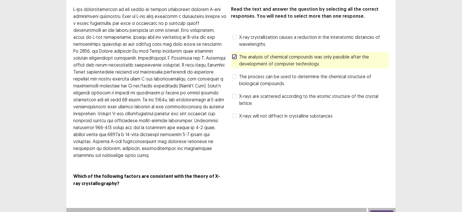
click at [389, 210] on button "Next" at bounding box center [382, 213] width 23 height 7
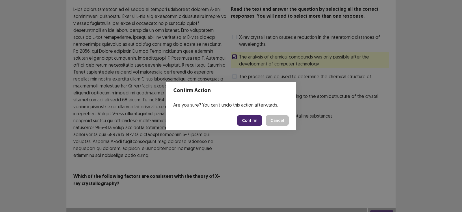
click at [259, 119] on button "Confirm" at bounding box center [249, 120] width 25 height 10
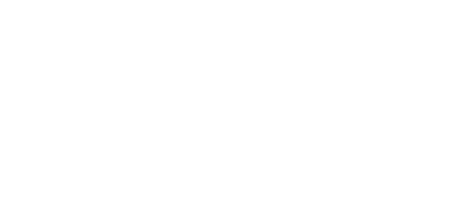
scroll to position [0, 0]
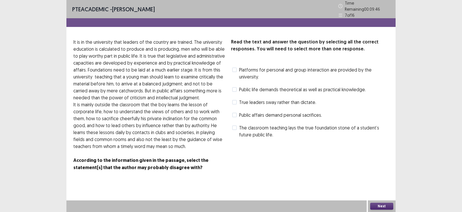
click at [292, 100] on span "True leaders sway rather than dictate." at bounding box center [277, 102] width 77 height 7
click at [383, 205] on button "Next" at bounding box center [382, 205] width 23 height 7
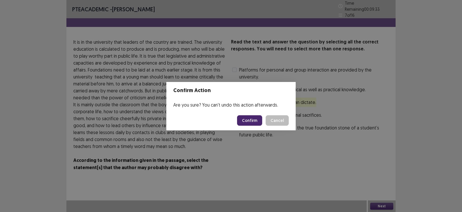
click at [260, 118] on button "Confirm" at bounding box center [249, 120] width 25 height 10
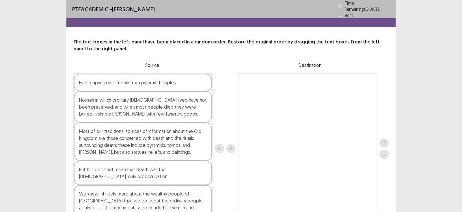
scroll to position [27, 0]
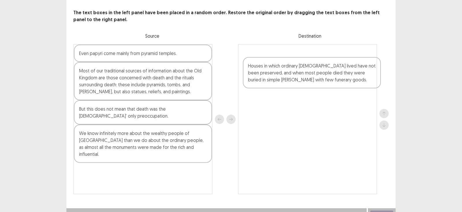
drag, startPoint x: 177, startPoint y: 79, endPoint x: 349, endPoint y: 75, distance: 172.3
click at [349, 75] on div "Even papyri come mainly from pyramid temples. Houses in which ordinary [DEMOGRA…" at bounding box center [231, 119] width 316 height 150
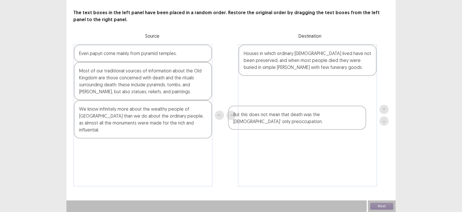
drag, startPoint x: 152, startPoint y: 112, endPoint x: 309, endPoint y: 117, distance: 156.7
click at [308, 117] on div "Even papyri come mainly from pyramid temples. Most of our traditional sources o…" at bounding box center [231, 115] width 316 height 142
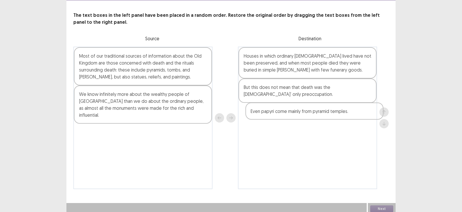
drag, startPoint x: 185, startPoint y: 53, endPoint x: 359, endPoint y: 114, distance: 184.6
click at [359, 114] on div "Even papyri come mainly from pyramid temples. Most of our traditional sources o…" at bounding box center [231, 118] width 316 height 142
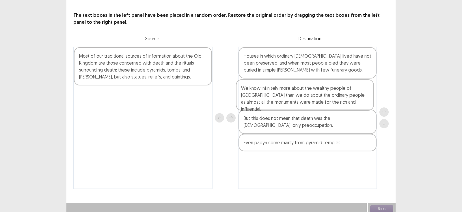
drag, startPoint x: 140, startPoint y: 103, endPoint x: 304, endPoint y: 99, distance: 164.2
click at [304, 99] on div "Most of our traditional sources of information about the Old Kingdom are those …" at bounding box center [231, 118] width 316 height 142
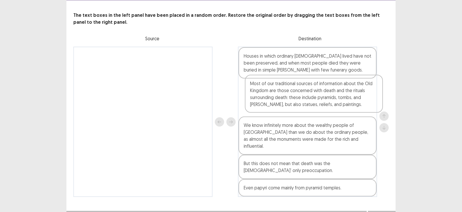
drag, startPoint x: 168, startPoint y: 71, endPoint x: 342, endPoint y: 101, distance: 177.2
click at [342, 101] on div "Most of our traditional sources of information about the Old Kingdom are those …" at bounding box center [231, 122] width 316 height 150
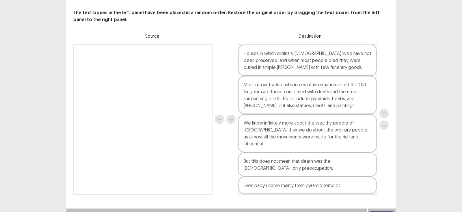
click at [376, 210] on button "Next" at bounding box center [382, 213] width 23 height 7
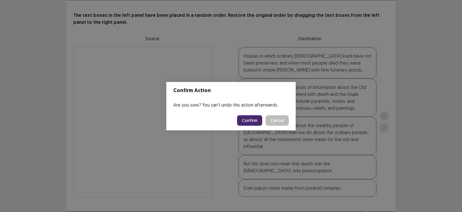
click at [249, 121] on button "Confirm" at bounding box center [249, 120] width 25 height 10
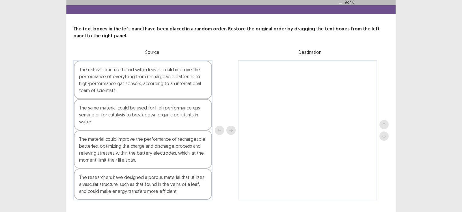
scroll to position [23, 0]
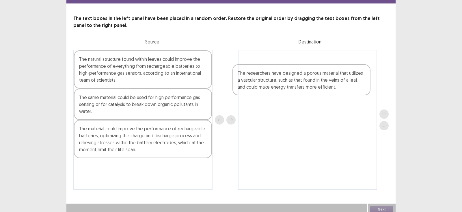
drag, startPoint x: 172, startPoint y: 172, endPoint x: 337, endPoint y: 73, distance: 192.4
click at [337, 73] on div "The natural structure found within leaves could improve the performance of ever…" at bounding box center [231, 120] width 316 height 140
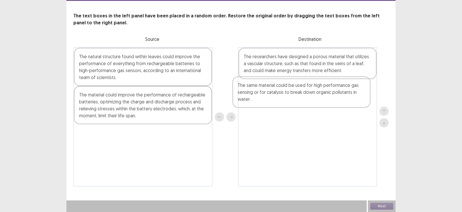
drag, startPoint x: 182, startPoint y: 101, endPoint x: 345, endPoint y: 90, distance: 162.8
click at [345, 90] on div "The natural structure found within leaves could improve the performance of ever…" at bounding box center [231, 116] width 316 height 139
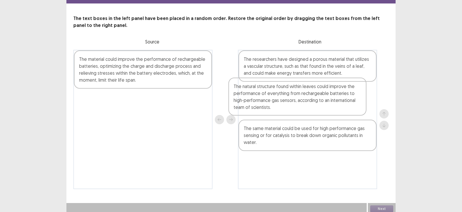
drag, startPoint x: 146, startPoint y: 79, endPoint x: 308, endPoint y: 108, distance: 164.4
click at [308, 108] on div "The natural structure found within leaves could improve the performance of ever…" at bounding box center [231, 119] width 316 height 139
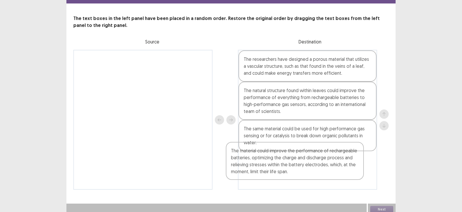
drag, startPoint x: 176, startPoint y: 68, endPoint x: 336, endPoint y: 171, distance: 189.5
click at [336, 171] on div "The material could improve the performance of rechargeable batteries, optimizin…" at bounding box center [231, 120] width 316 height 140
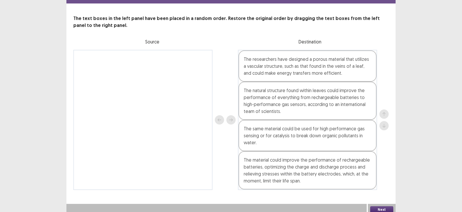
click at [326, 171] on div "The material could improve the performance of rechargeable batteries, optimizin…" at bounding box center [308, 170] width 138 height 38
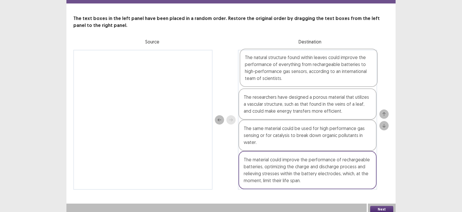
drag, startPoint x: 335, startPoint y: 99, endPoint x: 336, endPoint y: 77, distance: 21.7
click at [336, 77] on div "The researchers have designed a porous material that utilizes a vascular struct…" at bounding box center [307, 120] width 139 height 140
click at [386, 206] on button "Next" at bounding box center [382, 209] width 23 height 7
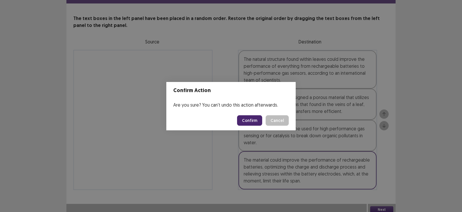
click at [245, 120] on button "Confirm" at bounding box center [249, 120] width 25 height 10
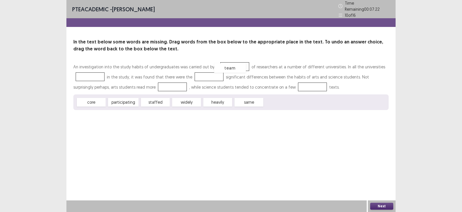
drag, startPoint x: 279, startPoint y: 101, endPoint x: 228, endPoint y: 67, distance: 60.8
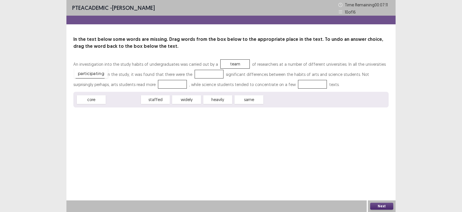
drag, startPoint x: 124, startPoint y: 102, endPoint x: 92, endPoint y: 75, distance: 41.5
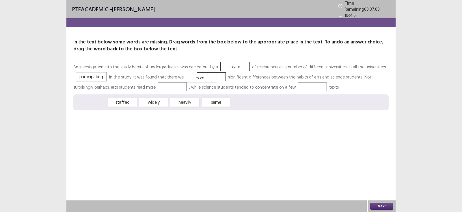
drag, startPoint x: 95, startPoint y: 100, endPoint x: 203, endPoint y: 76, distance: 111.7
drag, startPoint x: 156, startPoint y: 99, endPoint x: 151, endPoint y: 83, distance: 16.6
drag, startPoint x: 210, startPoint y: 73, endPoint x: 289, endPoint y: 83, distance: 79.8
drag, startPoint x: 120, startPoint y: 101, endPoint x: 201, endPoint y: 74, distance: 85.2
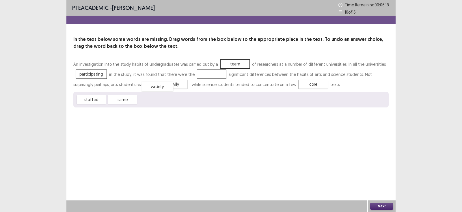
drag, startPoint x: 205, startPoint y: 73, endPoint x: 150, endPoint y: 86, distance: 56.0
drag, startPoint x: 148, startPoint y: 97, endPoint x: 197, endPoint y: 72, distance: 54.9
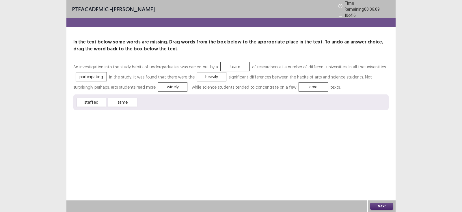
click at [380, 206] on button "Next" at bounding box center [382, 205] width 23 height 7
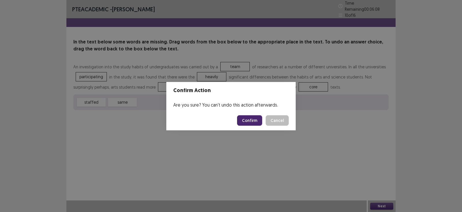
click at [259, 119] on button "Confirm" at bounding box center [249, 120] width 25 height 10
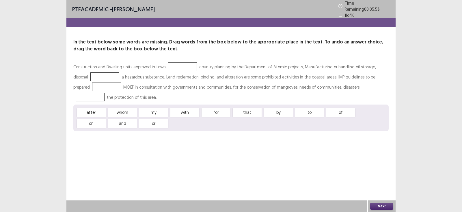
click at [218, 141] on div "PTE academic - [PERSON_NAME] Time Remaining 00 : 05 : 53 11 of 16 In the text b…" at bounding box center [230, 106] width 329 height 212
drag, startPoint x: 336, startPoint y: 112, endPoint x: 82, endPoint y: 75, distance: 256.1
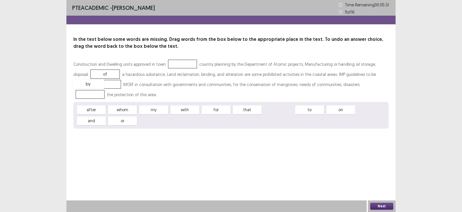
drag, startPoint x: 280, startPoint y: 109, endPoint x: 90, endPoint y: 84, distance: 192.2
drag, startPoint x: 287, startPoint y: 106, endPoint x: 292, endPoint y: 110, distance: 7.0
click at [292, 110] on div "to" at bounding box center [284, 113] width 32 height 10
drag, startPoint x: 215, startPoint y: 109, endPoint x: 349, endPoint y: 84, distance: 135.8
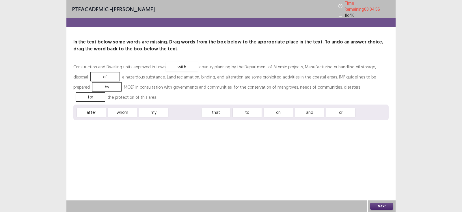
drag, startPoint x: 189, startPoint y: 110, endPoint x: 186, endPoint y: 64, distance: 46.0
click at [383, 204] on button "Next" at bounding box center [382, 205] width 23 height 7
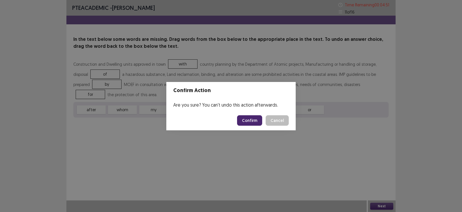
click at [253, 119] on button "Confirm" at bounding box center [249, 120] width 25 height 10
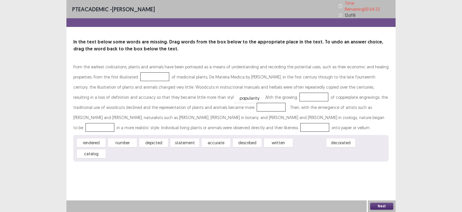
drag, startPoint x: 305, startPoint y: 141, endPoint x: 245, endPoint y: 96, distance: 75.1
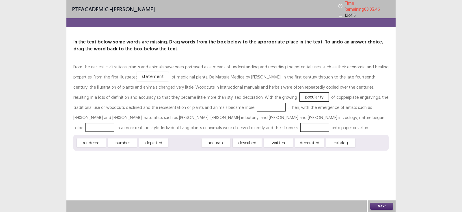
drag, startPoint x: 184, startPoint y: 141, endPoint x: 152, endPoint y: 75, distance: 73.6
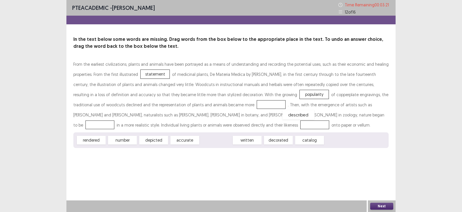
drag, startPoint x: 214, startPoint y: 140, endPoint x: 297, endPoint y: 115, distance: 86.1
drag, startPoint x: 149, startPoint y: 141, endPoint x: 194, endPoint y: 125, distance: 47.6
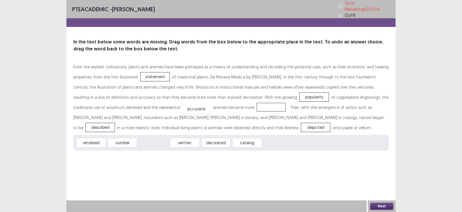
drag, startPoint x: 152, startPoint y: 141, endPoint x: 195, endPoint y: 107, distance: 54.7
click at [375, 203] on button "Next" at bounding box center [382, 205] width 23 height 7
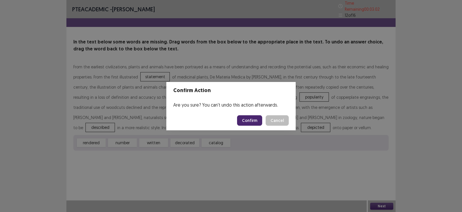
click at [250, 116] on button "Confirm" at bounding box center [249, 120] width 25 height 10
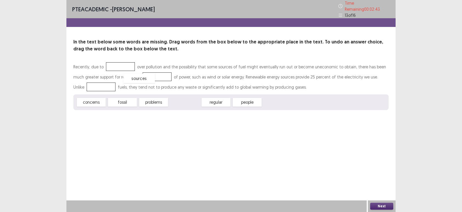
drag, startPoint x: 183, startPoint y: 102, endPoint x: 141, endPoint y: 76, distance: 49.3
drag, startPoint x: 115, startPoint y: 99, endPoint x: 89, endPoint y: 83, distance: 30.5
drag, startPoint x: 86, startPoint y: 99, endPoint x: 115, endPoint y: 63, distance: 46.9
click at [375, 208] on button "Next" at bounding box center [382, 205] width 23 height 7
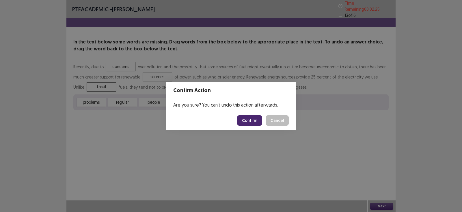
click at [249, 123] on button "Confirm" at bounding box center [249, 120] width 25 height 10
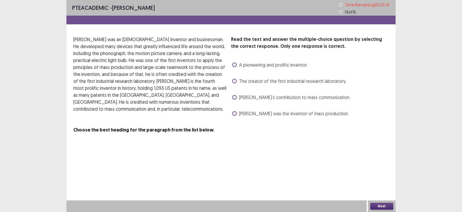
click at [250, 115] on span "[PERSON_NAME] was the inventor of mass production." at bounding box center [294, 113] width 110 height 7
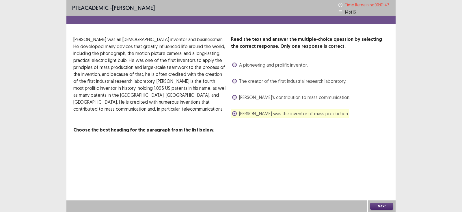
click at [388, 206] on button "Next" at bounding box center [382, 205] width 23 height 7
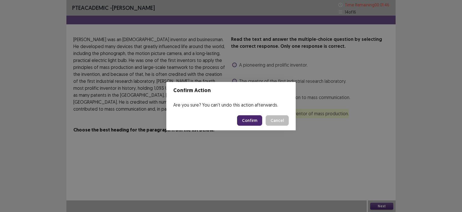
click at [242, 116] on button "Confirm" at bounding box center [249, 120] width 25 height 10
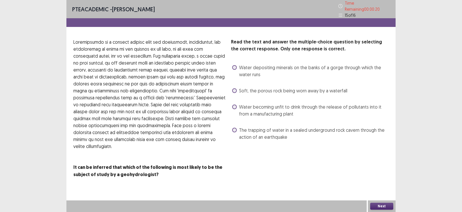
click at [275, 109] on span "Water becoming unfit to drink through the release of pollutants into it from a …" at bounding box center [314, 110] width 150 height 14
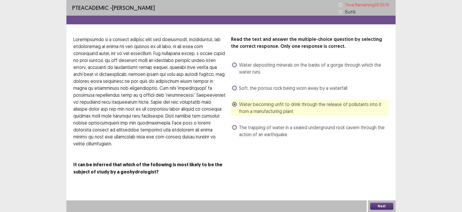
click at [376, 204] on button "Next" at bounding box center [382, 205] width 23 height 7
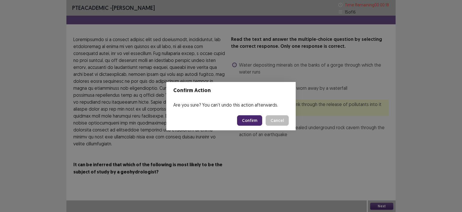
click at [253, 118] on button "Confirm" at bounding box center [249, 120] width 25 height 10
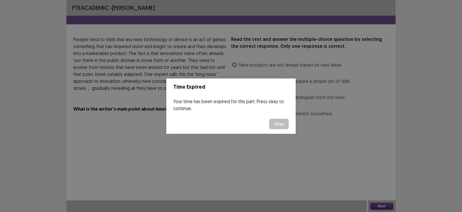
click at [279, 123] on button "Okay" at bounding box center [279, 124] width 20 height 10
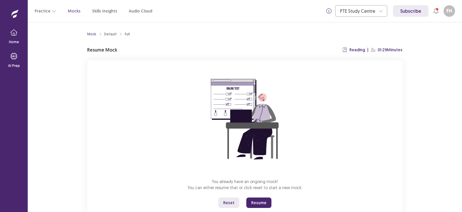
click at [254, 199] on button "Resume" at bounding box center [259, 202] width 25 height 10
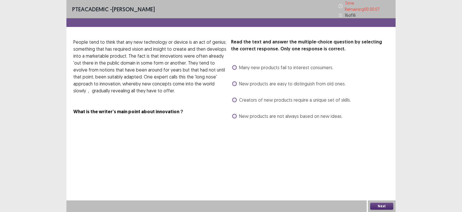
click at [257, 100] on span "Creators of new products require a unique set of skills." at bounding box center [295, 99] width 112 height 7
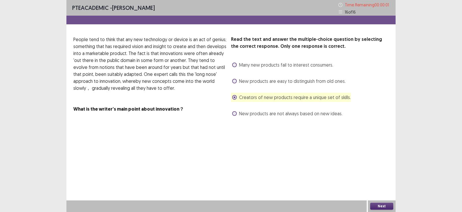
click at [294, 114] on span "New products are not always based on new ideas." at bounding box center [290, 113] width 103 height 7
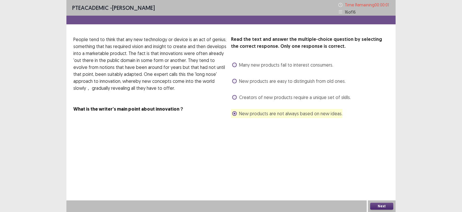
click at [380, 205] on button "Next" at bounding box center [382, 205] width 23 height 7
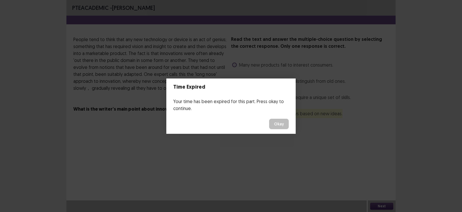
click at [279, 123] on button "Okay" at bounding box center [279, 124] width 20 height 10
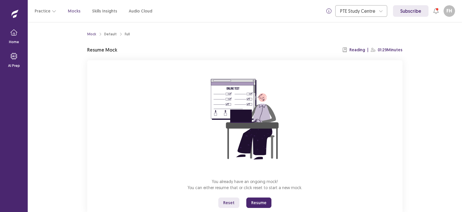
drag, startPoint x: 254, startPoint y: 199, endPoint x: 255, endPoint y: 230, distance: 31.8
click at [255, 199] on button "Resume" at bounding box center [259, 202] width 25 height 10
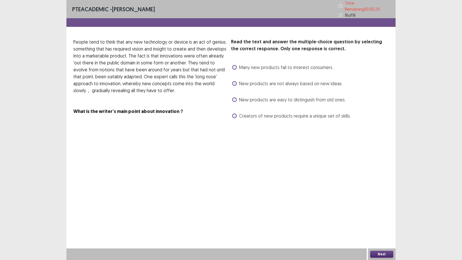
click at [257, 80] on span "New products are not always based on new ideas." at bounding box center [290, 83] width 103 height 7
click at [379, 211] on button "Next" at bounding box center [382, 254] width 23 height 7
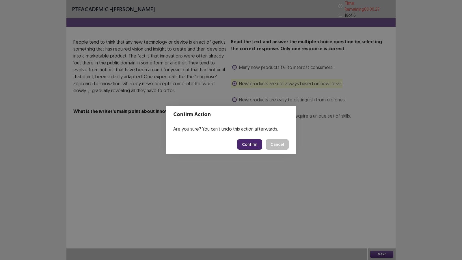
click at [249, 144] on button "Confirm" at bounding box center [249, 144] width 25 height 10
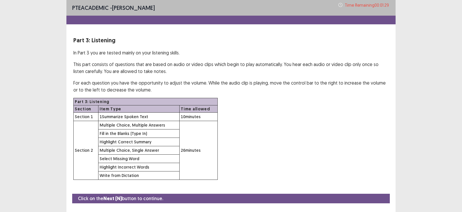
scroll to position [14, 0]
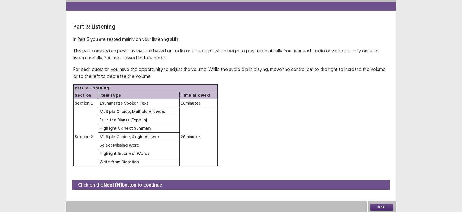
click at [375, 206] on button "Next" at bounding box center [382, 206] width 23 height 7
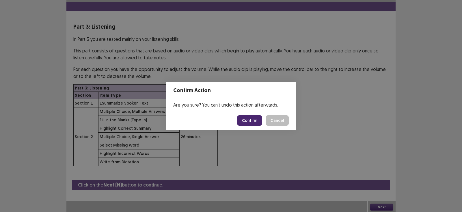
click at [256, 118] on button "Confirm" at bounding box center [249, 120] width 25 height 10
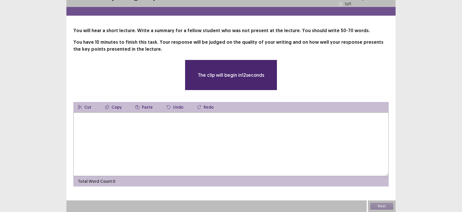
scroll to position [8, 0]
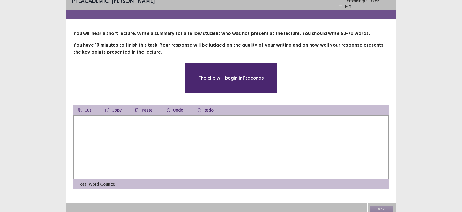
click at [211, 151] on textarea at bounding box center [231, 147] width 316 height 64
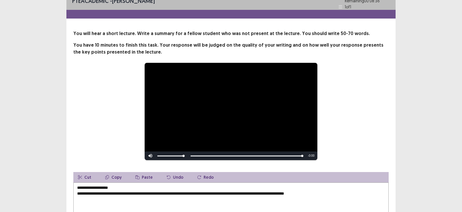
click at [77, 186] on textarea "**********" at bounding box center [231, 214] width 316 height 64
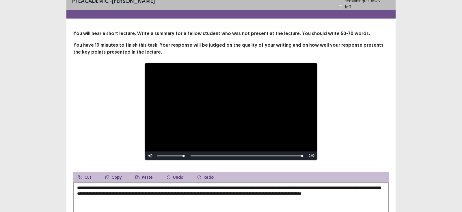
click at [96, 151] on div "**********" at bounding box center [231, 111] width 316 height 98
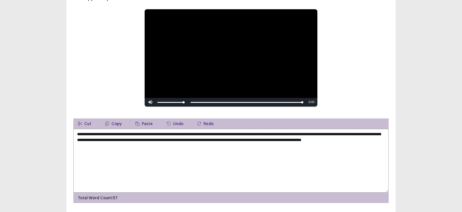
scroll to position [76, 0]
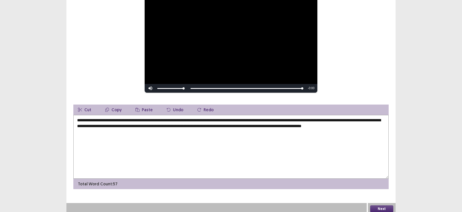
click at [236, 123] on textarea "**********" at bounding box center [231, 147] width 316 height 64
drag, startPoint x: 164, startPoint y: 128, endPoint x: 129, endPoint y: 129, distance: 34.7
click at [129, 129] on textarea "**********" at bounding box center [231, 147] width 316 height 64
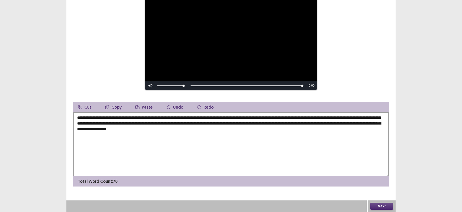
click at [129, 129] on textarea "**********" at bounding box center [231, 144] width 316 height 64
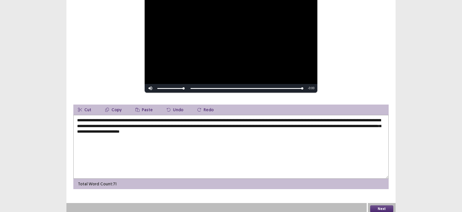
drag, startPoint x: 195, startPoint y: 129, endPoint x: 174, endPoint y: 129, distance: 21.1
click at [174, 129] on textarea "**********" at bounding box center [231, 147] width 316 height 64
drag, startPoint x: 295, startPoint y: 131, endPoint x: 222, endPoint y: 129, distance: 73.1
click at [222, 129] on textarea "**********" at bounding box center [231, 147] width 316 height 64
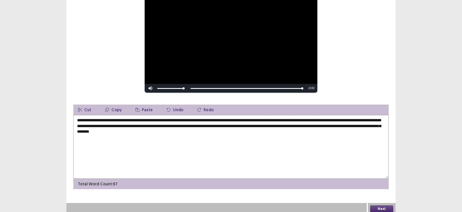
click at [108, 119] on textarea "**********" at bounding box center [231, 147] width 316 height 64
click at [243, 116] on textarea "**********" at bounding box center [231, 147] width 316 height 64
type textarea "**********"
click at [376, 205] on button "Next" at bounding box center [382, 208] width 23 height 7
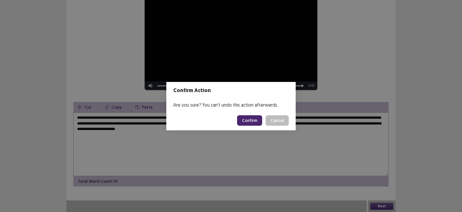
click at [254, 119] on button "Confirm" at bounding box center [249, 120] width 25 height 10
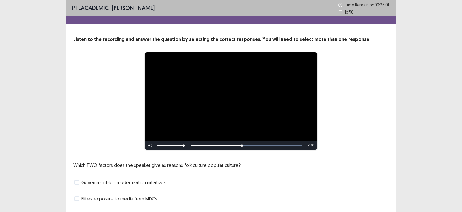
scroll to position [49, 0]
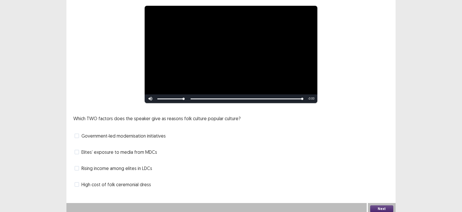
click at [85, 150] on span "Elites’ exposure to media from MDCs" at bounding box center [120, 151] width 76 height 7
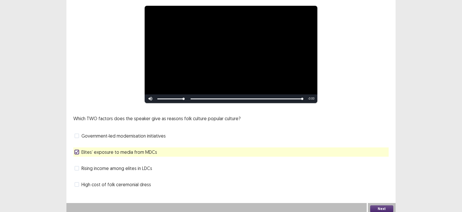
click at [85, 167] on span "Rising income among elites in LDCs" at bounding box center [117, 167] width 71 height 7
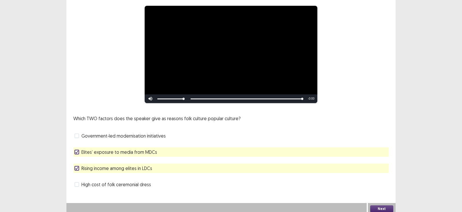
click at [383, 207] on button "Next" at bounding box center [382, 208] width 23 height 7
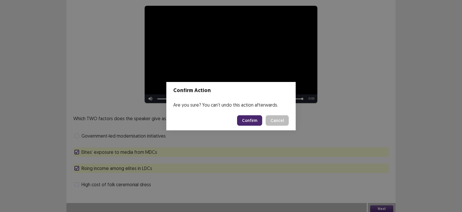
click at [240, 121] on button "Confirm" at bounding box center [249, 120] width 25 height 10
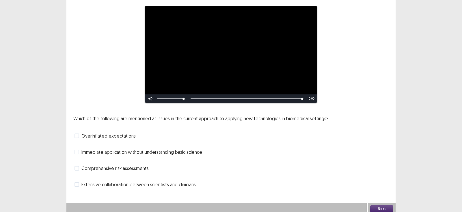
click at [104, 133] on span "Overinflated expectations" at bounding box center [109, 135] width 54 height 7
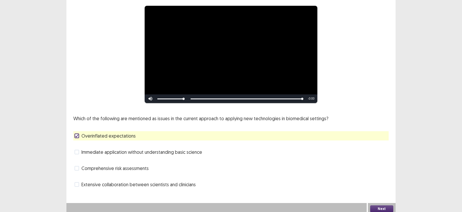
click at [375, 205] on button "Next" at bounding box center [382, 208] width 23 height 7
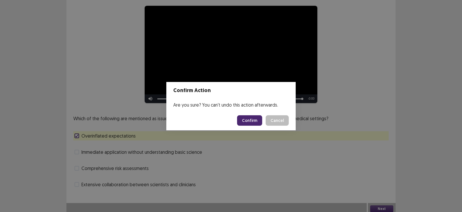
click at [249, 121] on button "Confirm" at bounding box center [249, 120] width 25 height 10
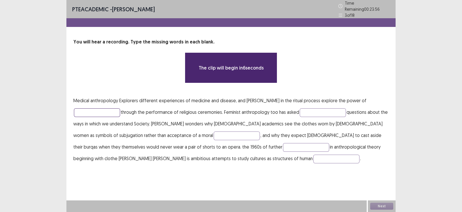
click at [76, 111] on input "text" at bounding box center [97, 112] width 46 height 9
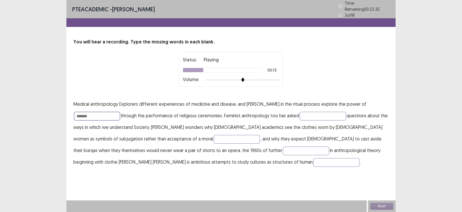
type input "*******"
type input "**********"
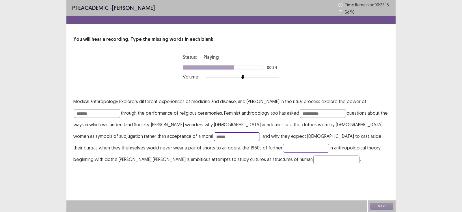
type input "******"
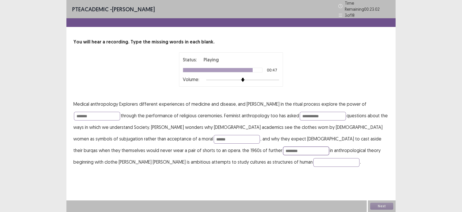
type input "********"
type input "*******"
click at [381, 207] on button "Next" at bounding box center [382, 205] width 23 height 7
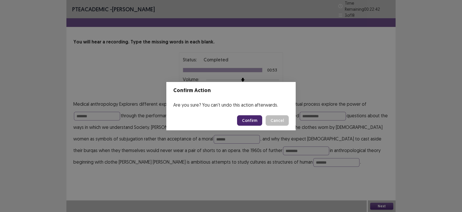
click at [254, 121] on button "Confirm" at bounding box center [249, 120] width 25 height 10
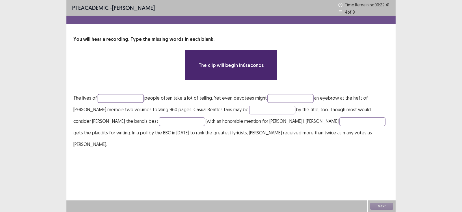
click at [103, 95] on input "text" at bounding box center [121, 98] width 46 height 9
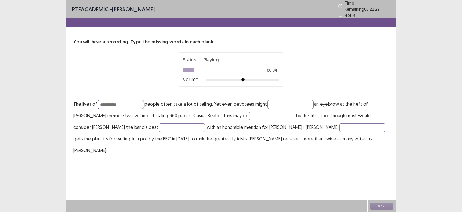
type input "**********"
type input "*****"
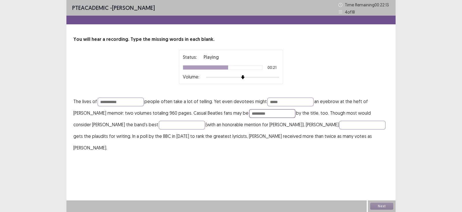
type input "*********"
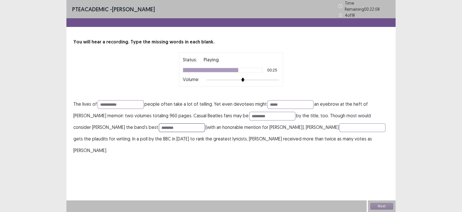
type input "********"
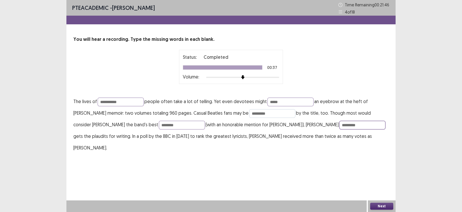
type input "*********"
click at [258, 115] on input "*********" at bounding box center [272, 113] width 46 height 9
type input "*********"
click at [118, 101] on input "**********" at bounding box center [121, 101] width 46 height 9
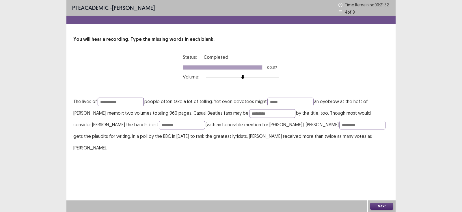
click at [118, 101] on input "**********" at bounding box center [121, 101] width 46 height 9
type input "**********"
click at [382, 207] on button "Next" at bounding box center [382, 205] width 23 height 7
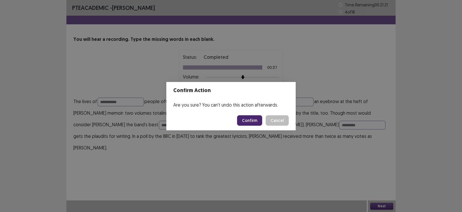
click at [249, 121] on button "Confirm" at bounding box center [249, 120] width 25 height 10
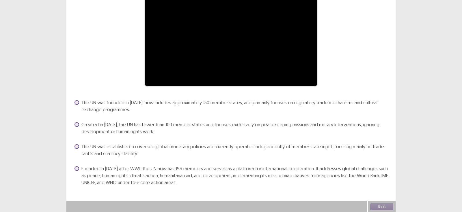
scroll to position [64, 0]
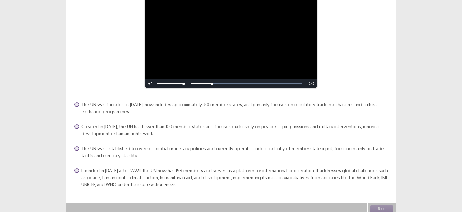
click at [206, 171] on span "Founded in [DATE] after WWII, the UN now has 193 members and serves as a platfo…" at bounding box center [236, 177] width 308 height 21
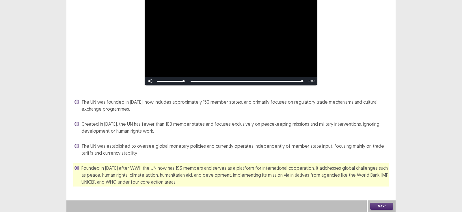
click at [380, 205] on button "Next" at bounding box center [382, 205] width 23 height 7
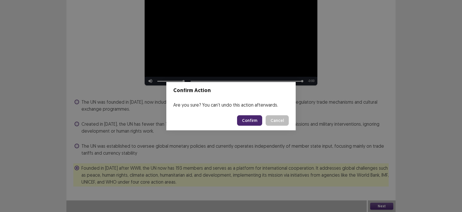
click at [249, 116] on button "Confirm" at bounding box center [249, 120] width 25 height 10
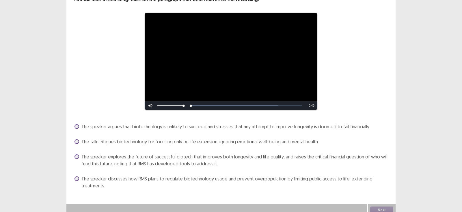
scroll to position [43, 0]
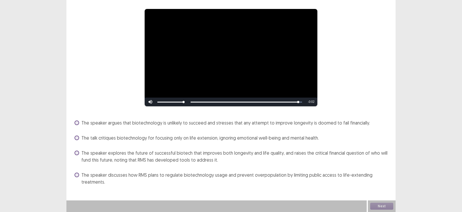
click at [286, 155] on span "The speaker explores the future of successful biotech that improves both longev…" at bounding box center [236, 156] width 308 height 14
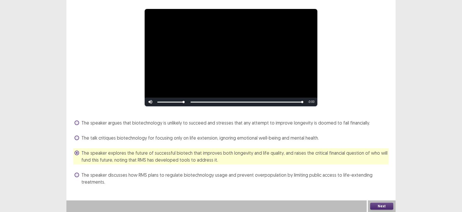
click at [386, 205] on button "Next" at bounding box center [382, 205] width 23 height 7
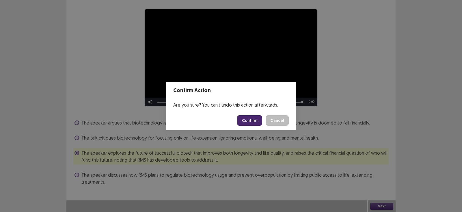
click at [253, 118] on button "Confirm" at bounding box center [249, 120] width 25 height 10
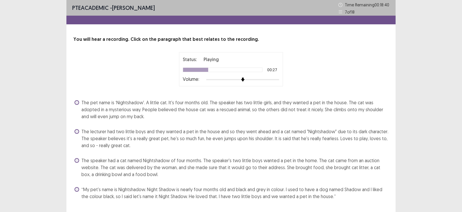
click at [262, 133] on span "The lecturer had two little boys and they wanted a pet in the house and so they…" at bounding box center [236, 138] width 308 height 21
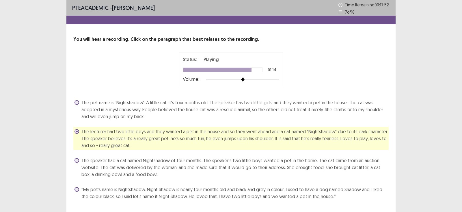
click at [262, 147] on span "The lecturer had two little boys and they wanted a pet in the house and so they…" at bounding box center [236, 138] width 308 height 21
click at [247, 168] on span "The speaker had a cat named Nightshadow of four months. The speaker's two littl…" at bounding box center [236, 167] width 308 height 21
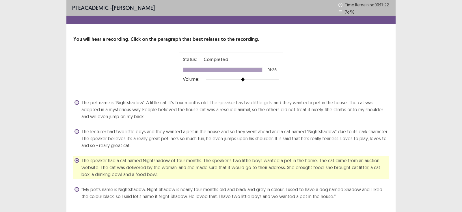
scroll to position [14, 0]
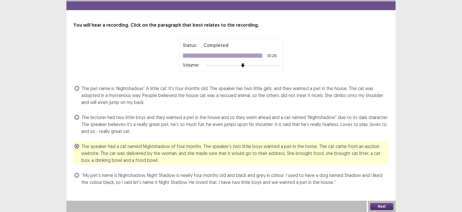
click at [380, 207] on button "Next" at bounding box center [382, 206] width 23 height 7
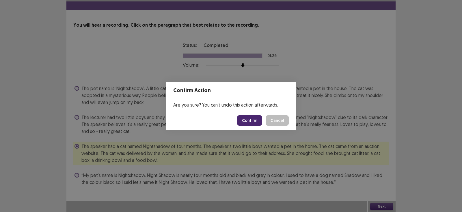
click at [242, 116] on button "Confirm" at bounding box center [249, 120] width 25 height 10
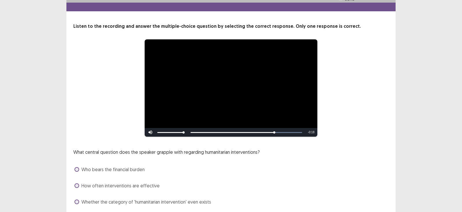
scroll to position [49, 0]
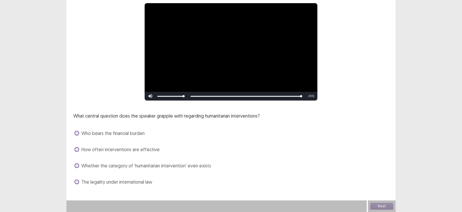
click at [141, 165] on span "Whether the category of 'humanitarian intervention' even exists" at bounding box center [147, 165] width 130 height 7
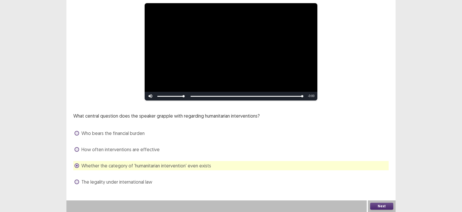
click at [382, 204] on button "Next" at bounding box center [382, 205] width 23 height 7
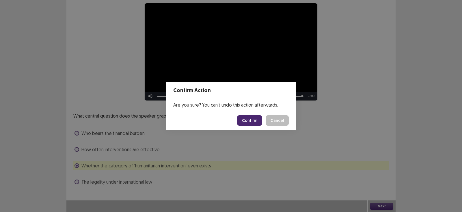
click at [273, 121] on button "Cancel" at bounding box center [277, 120] width 23 height 10
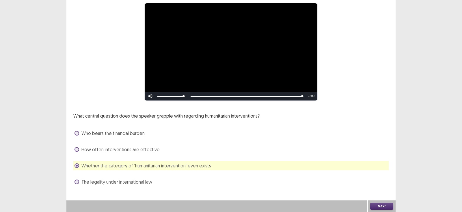
click at [135, 149] on span "How often interventions are effective" at bounding box center [121, 149] width 78 height 7
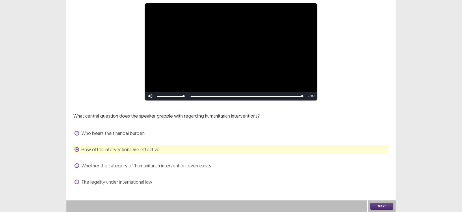
click at [373, 203] on button "Next" at bounding box center [382, 205] width 23 height 7
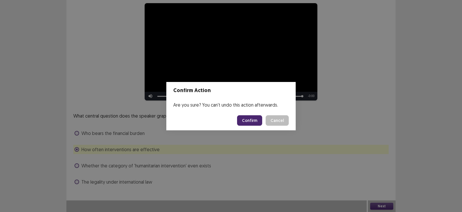
click at [250, 119] on button "Confirm" at bounding box center [249, 120] width 25 height 10
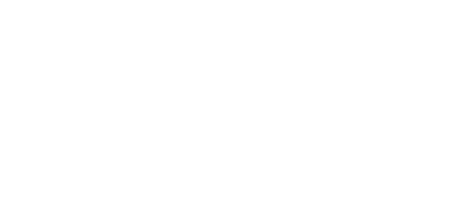
scroll to position [0, 0]
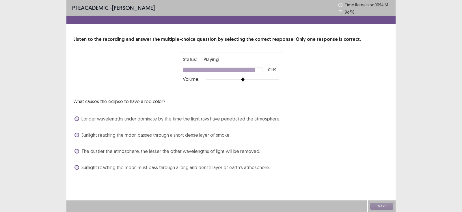
click at [190, 136] on span "Sunlight reaching the moon passes through a short dense layer of smoke." at bounding box center [156, 134] width 149 height 7
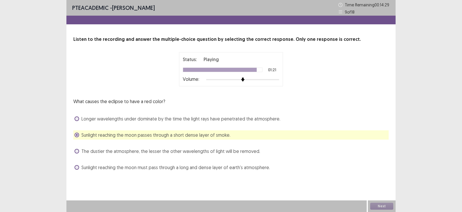
click at [208, 165] on span "Sunlight reaching the moon must pass through a long and dense layer of earth's …" at bounding box center [176, 167] width 189 height 7
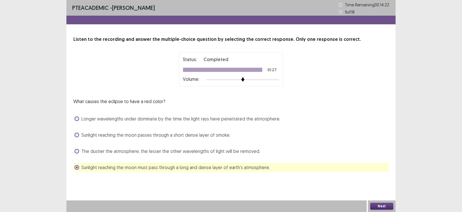
click at [380, 203] on button "Next" at bounding box center [382, 205] width 23 height 7
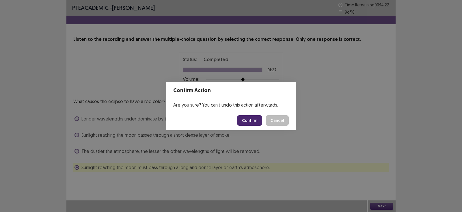
click at [252, 120] on button "Confirm" at bounding box center [249, 120] width 25 height 10
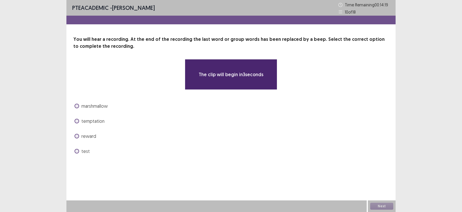
click at [97, 121] on span "temptation" at bounding box center [93, 120] width 23 height 7
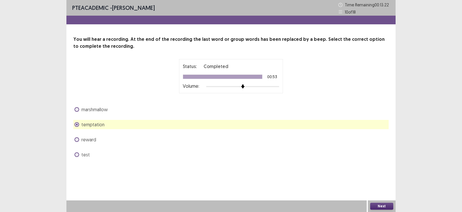
click at [389, 205] on button "Next" at bounding box center [382, 205] width 23 height 7
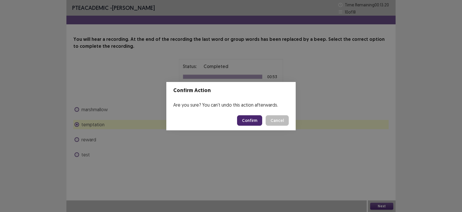
click at [244, 117] on button "Confirm" at bounding box center [249, 120] width 25 height 10
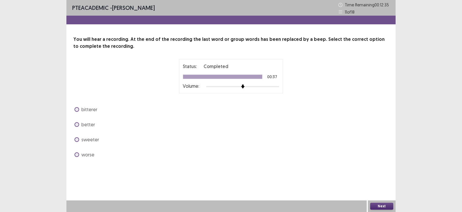
click at [83, 157] on span "worse" at bounding box center [88, 154] width 13 height 7
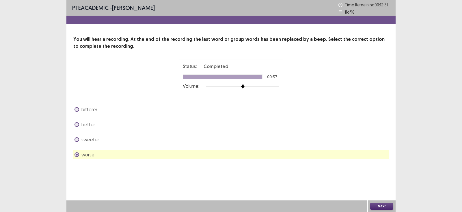
click at [378, 203] on button "Next" at bounding box center [382, 205] width 23 height 7
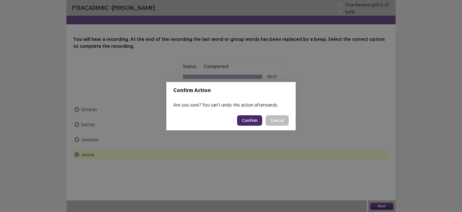
click at [246, 118] on button "Confirm" at bounding box center [249, 120] width 25 height 10
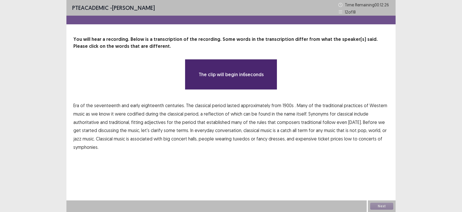
click at [284, 105] on span "1900s" at bounding box center [288, 105] width 11 height 7
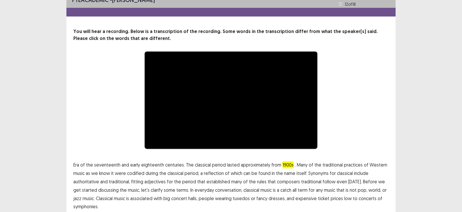
scroll to position [32, 0]
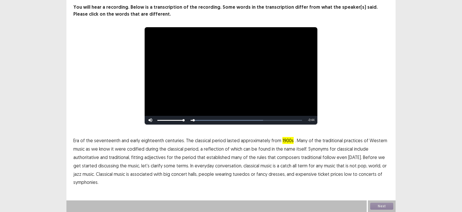
click at [345, 173] on span "low" at bounding box center [349, 173] width 8 height 7
click at [312, 158] on span "traditional" at bounding box center [311, 156] width 20 height 7
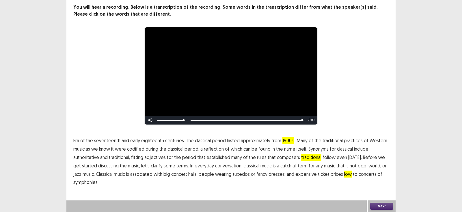
click at [380, 204] on button "Next" at bounding box center [382, 205] width 23 height 7
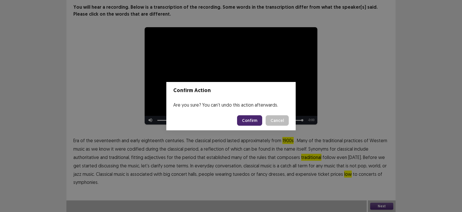
click at [261, 123] on button "Confirm" at bounding box center [249, 120] width 25 height 10
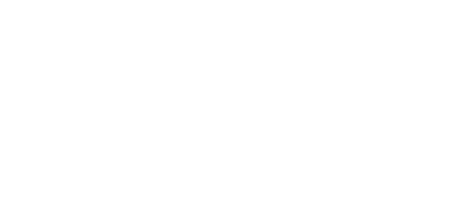
scroll to position [0, 0]
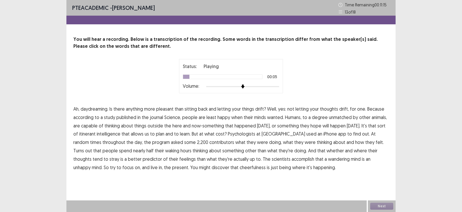
click at [252, 108] on span "things" at bounding box center [248, 108] width 12 height 7
click at [273, 115] on span "wanted." at bounding box center [275, 117] width 17 height 7
click at [114, 131] on span "intelligence" at bounding box center [109, 133] width 24 height 7
click at [210, 142] on span "contributors" at bounding box center [222, 141] width 25 height 7
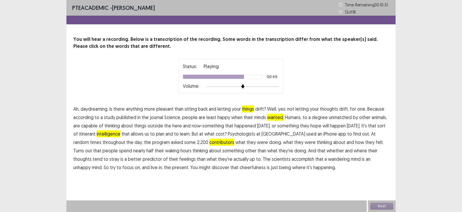
click at [354, 150] on span "where" at bounding box center [360, 150] width 13 height 7
click at [292, 160] on span "accomplish" at bounding box center [303, 158] width 23 height 7
click at [240, 165] on span "cheerfulness" at bounding box center [253, 167] width 26 height 7
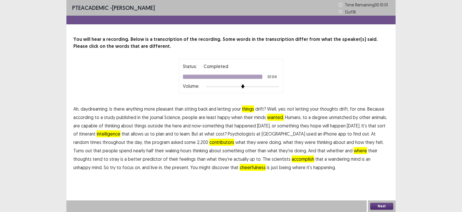
click at [385, 206] on button "Next" at bounding box center [382, 205] width 23 height 7
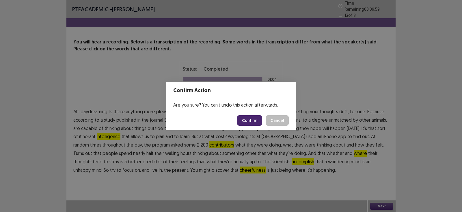
click at [275, 120] on button "Cancel" at bounding box center [277, 120] width 23 height 10
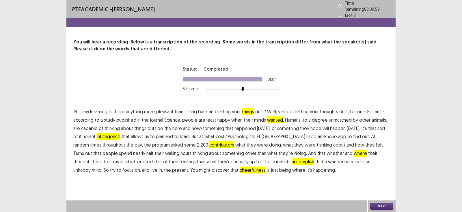
click at [354, 149] on span "where" at bounding box center [360, 152] width 13 height 7
click at [382, 210] on div "Next" at bounding box center [382, 206] width 28 height 12
click at [380, 206] on button "Next" at bounding box center [382, 205] width 23 height 7
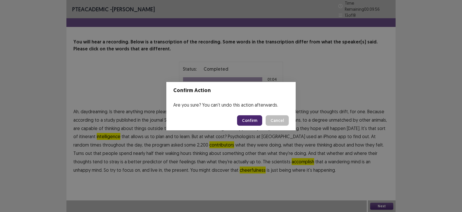
click at [251, 116] on button "Confirm" at bounding box center [249, 120] width 25 height 10
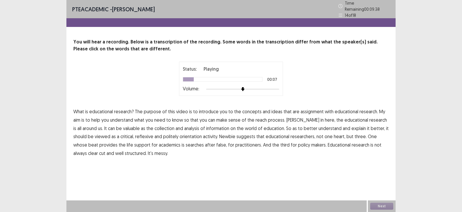
click at [311, 110] on span "assignment" at bounding box center [312, 111] width 23 height 7
click at [260, 117] on span "reach" at bounding box center [261, 119] width 11 height 7
click at [124, 125] on span "valuable" at bounding box center [131, 128] width 17 height 7
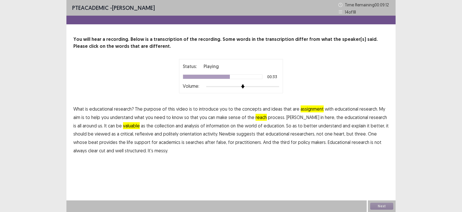
click at [171, 135] on span "politely" at bounding box center [170, 133] width 15 height 7
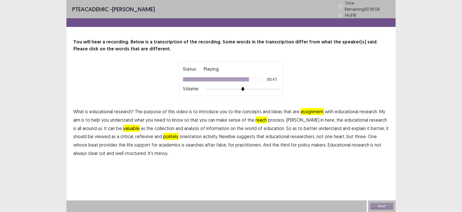
click at [216, 142] on span "false," at bounding box center [221, 144] width 11 height 7
click at [382, 206] on button "Next" at bounding box center [382, 205] width 23 height 7
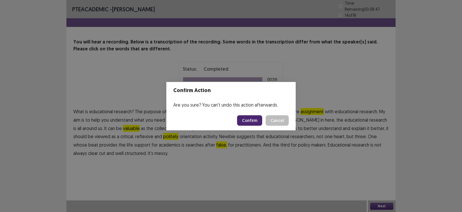
click at [246, 120] on button "Confirm" at bounding box center [249, 120] width 25 height 10
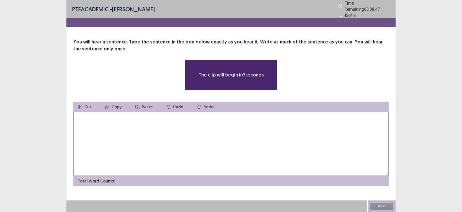
click at [246, 120] on textarea at bounding box center [231, 144] width 316 height 64
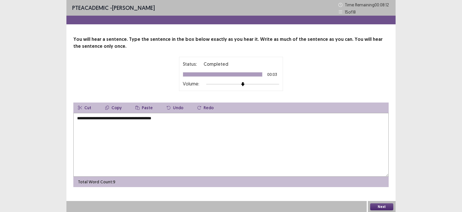
drag, startPoint x: 133, startPoint y: 119, endPoint x: 142, endPoint y: 140, distance: 23.0
click at [142, 140] on textarea "**********" at bounding box center [231, 145] width 316 height 64
click at [135, 118] on textarea "**********" at bounding box center [231, 145] width 316 height 64
type textarea "**********"
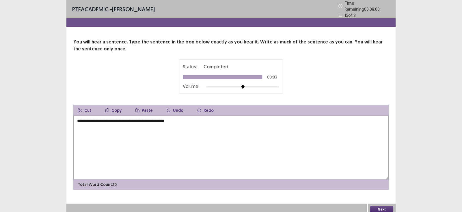
click at [374, 205] on button "Next" at bounding box center [382, 208] width 23 height 7
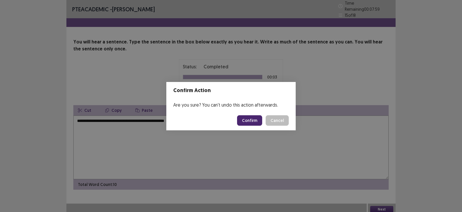
click at [252, 123] on button "Confirm" at bounding box center [249, 120] width 25 height 10
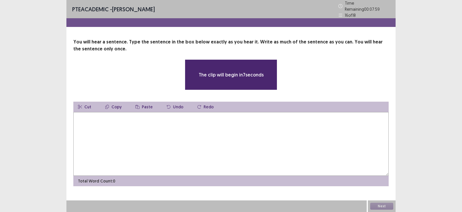
click at [252, 123] on textarea at bounding box center [231, 144] width 316 height 64
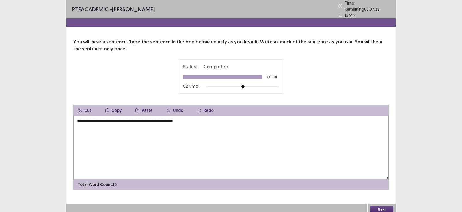
click at [79, 118] on textarea "**********" at bounding box center [231, 147] width 316 height 64
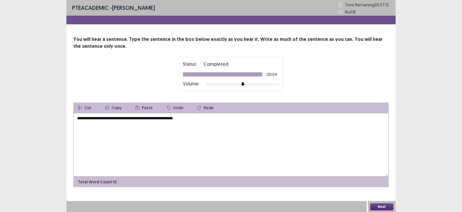
type textarea "**********"
click at [379, 205] on button "Next" at bounding box center [382, 206] width 23 height 7
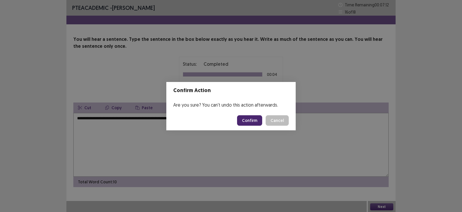
click at [256, 121] on button "Confirm" at bounding box center [249, 120] width 25 height 10
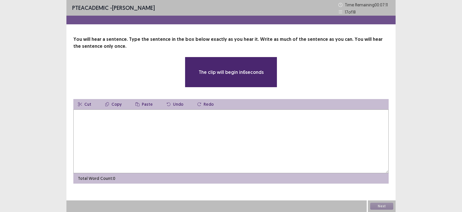
click at [151, 128] on textarea at bounding box center [231, 141] width 316 height 64
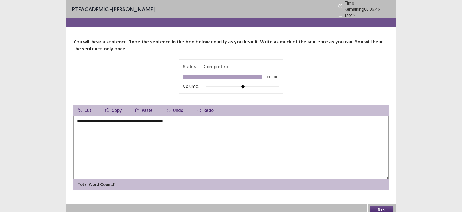
drag, startPoint x: 94, startPoint y: 118, endPoint x: 74, endPoint y: 119, distance: 20.3
click at [74, 119] on textarea "**********" at bounding box center [231, 147] width 316 height 64
click at [114, 120] on textarea "**********" at bounding box center [231, 147] width 316 height 64
click at [374, 205] on button "Next" at bounding box center [382, 208] width 23 height 7
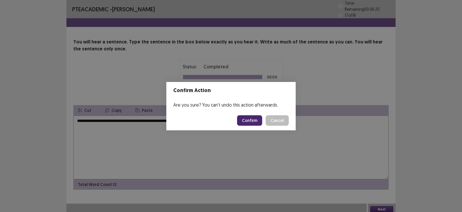
click at [286, 115] on button "Cancel" at bounding box center [277, 120] width 23 height 10
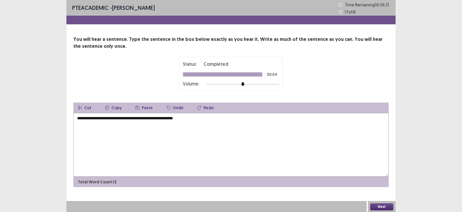
click at [191, 119] on textarea "**********" at bounding box center [231, 145] width 316 height 64
type textarea "**********"
click at [370, 207] on div "Next" at bounding box center [382, 207] width 28 height 12
click at [371, 208] on button "Next" at bounding box center [382, 206] width 23 height 7
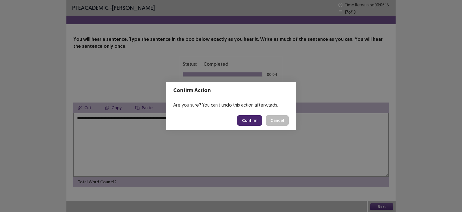
click at [254, 120] on button "Confirm" at bounding box center [249, 120] width 25 height 10
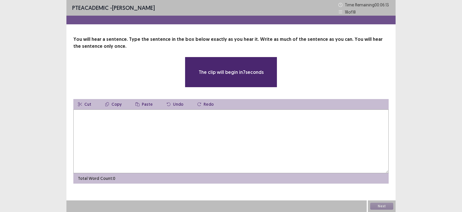
click at [171, 129] on textarea at bounding box center [231, 141] width 316 height 64
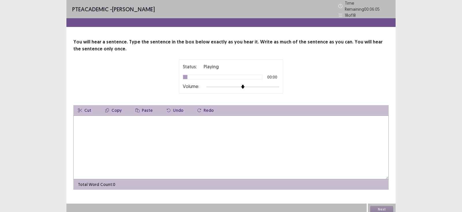
type textarea "*"
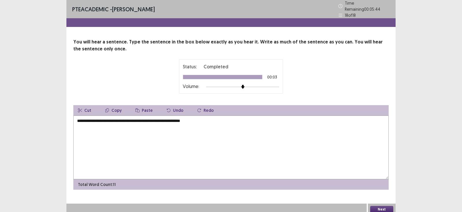
click at [82, 122] on textarea "**********" at bounding box center [231, 147] width 316 height 64
click at [104, 117] on textarea "**********" at bounding box center [231, 147] width 316 height 64
click at [153, 121] on textarea "**********" at bounding box center [231, 147] width 316 height 64
click at [185, 121] on textarea "**********" at bounding box center [231, 147] width 316 height 64
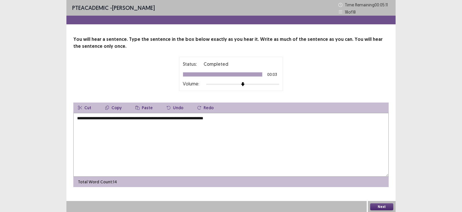
type textarea "**********"
click at [377, 206] on button "Next" at bounding box center [382, 206] width 23 height 7
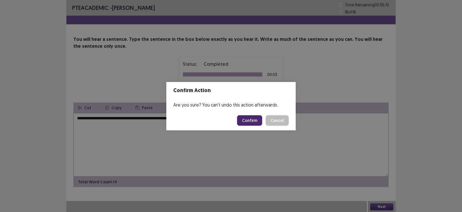
click at [251, 121] on button "Confirm" at bounding box center [249, 120] width 25 height 10
